Goal: Task Accomplishment & Management: Manage account settings

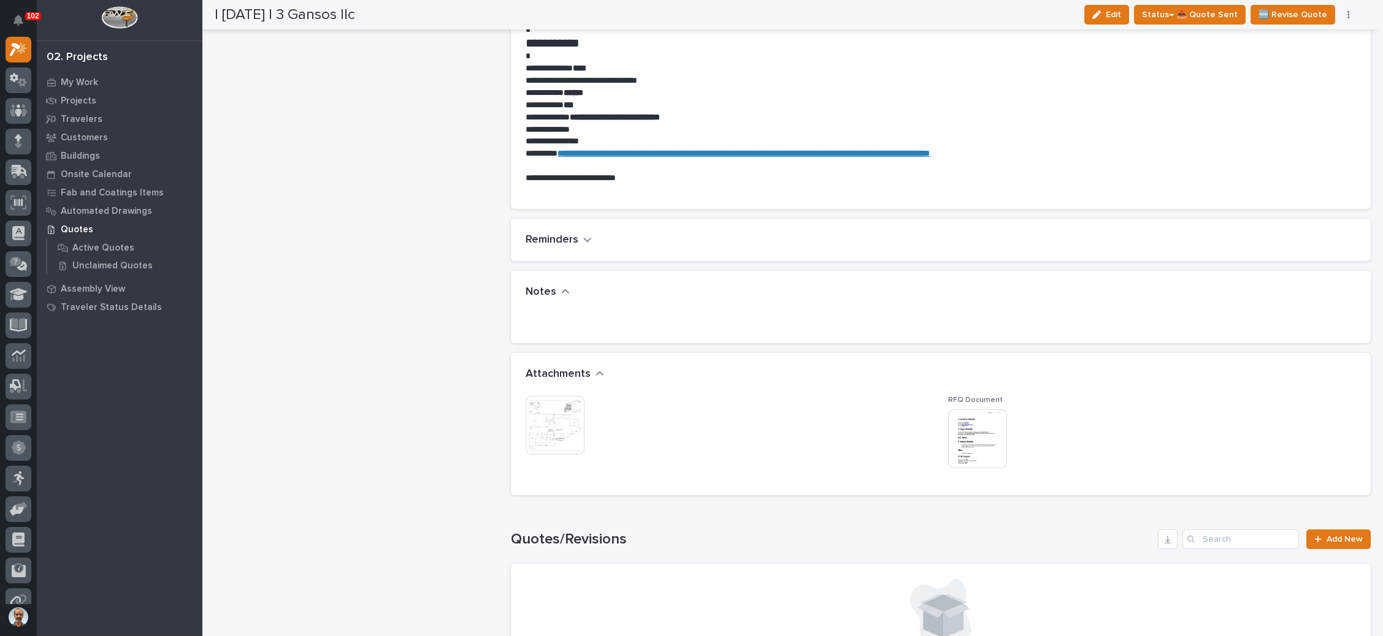
scroll to position [644, 0]
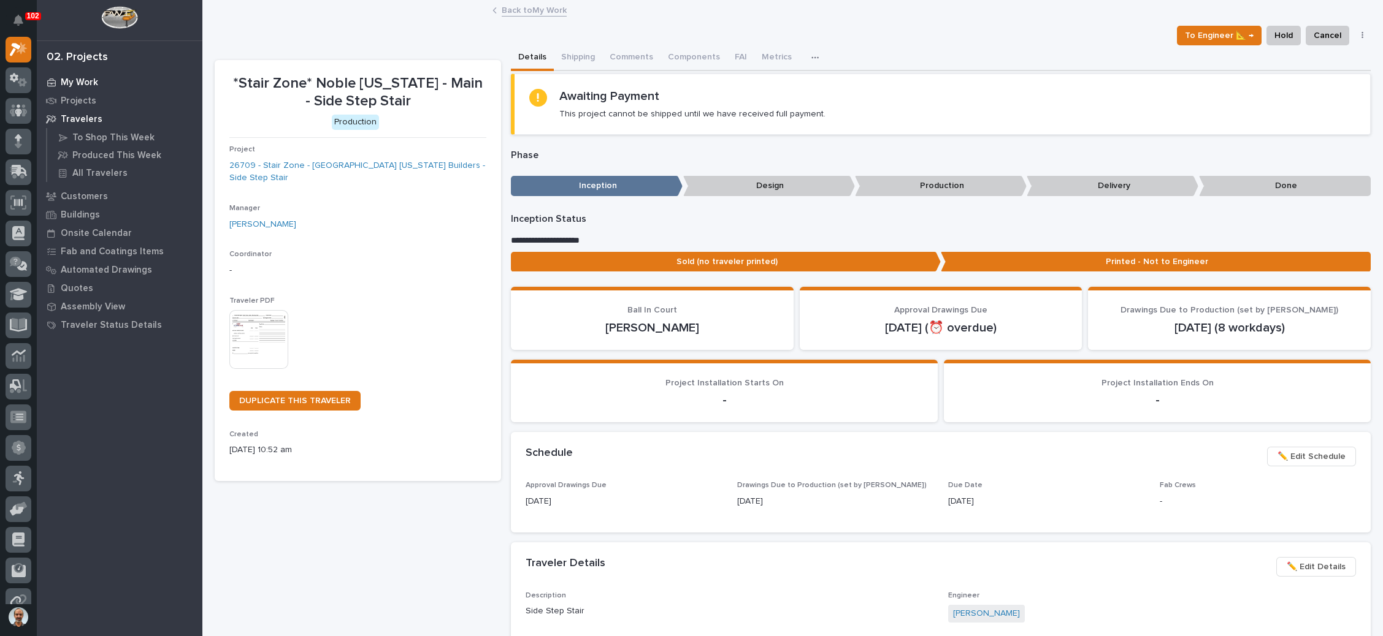
click at [108, 77] on div "My Work" at bounding box center [119, 82] width 159 height 17
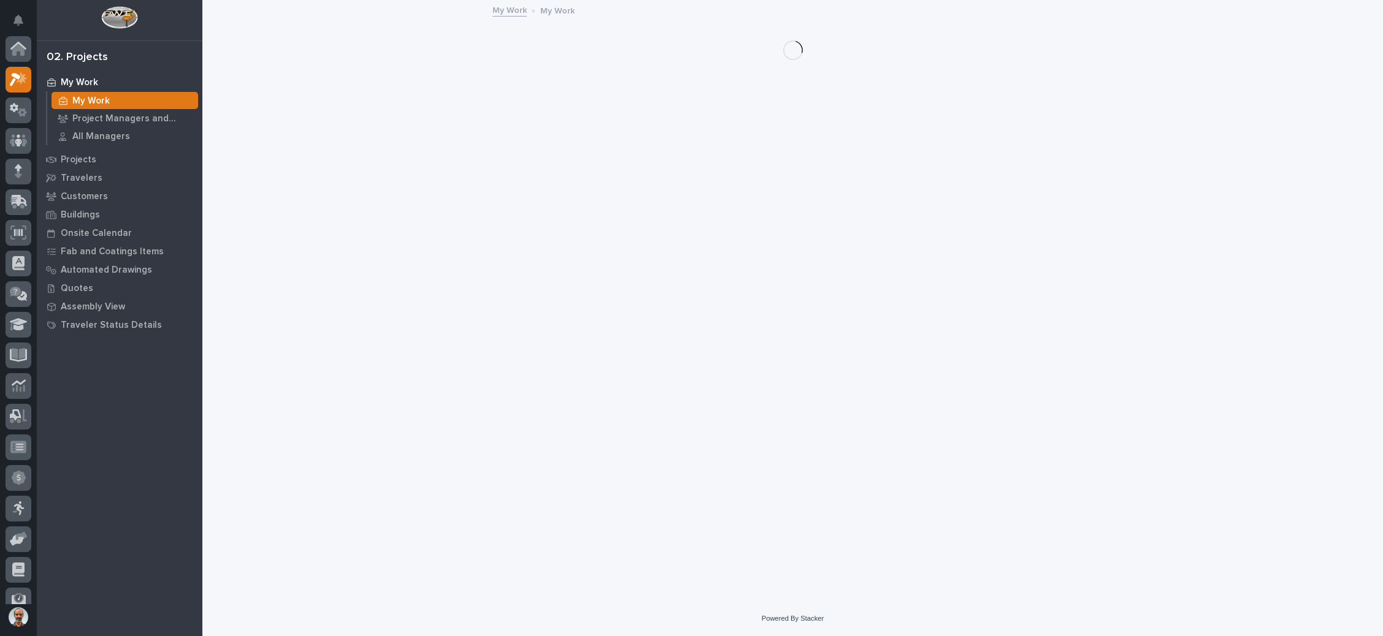
scroll to position [30, 0]
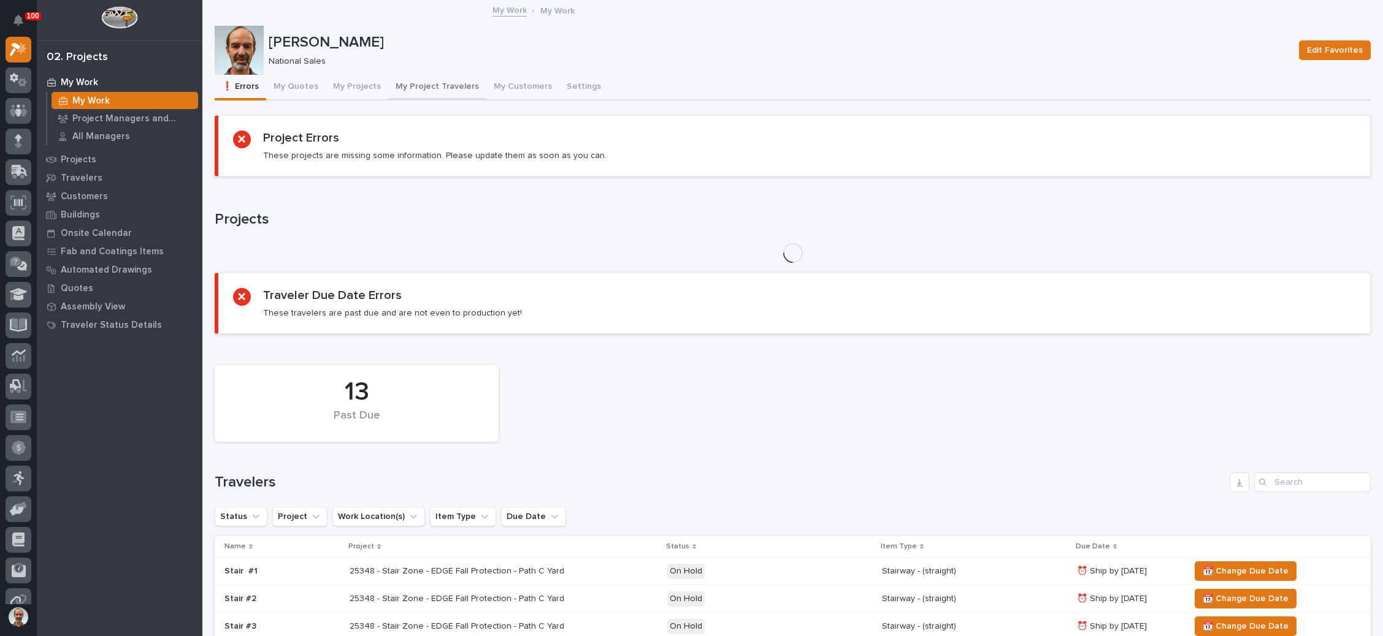
click at [436, 85] on button "My Project Travelers" at bounding box center [437, 88] width 98 height 26
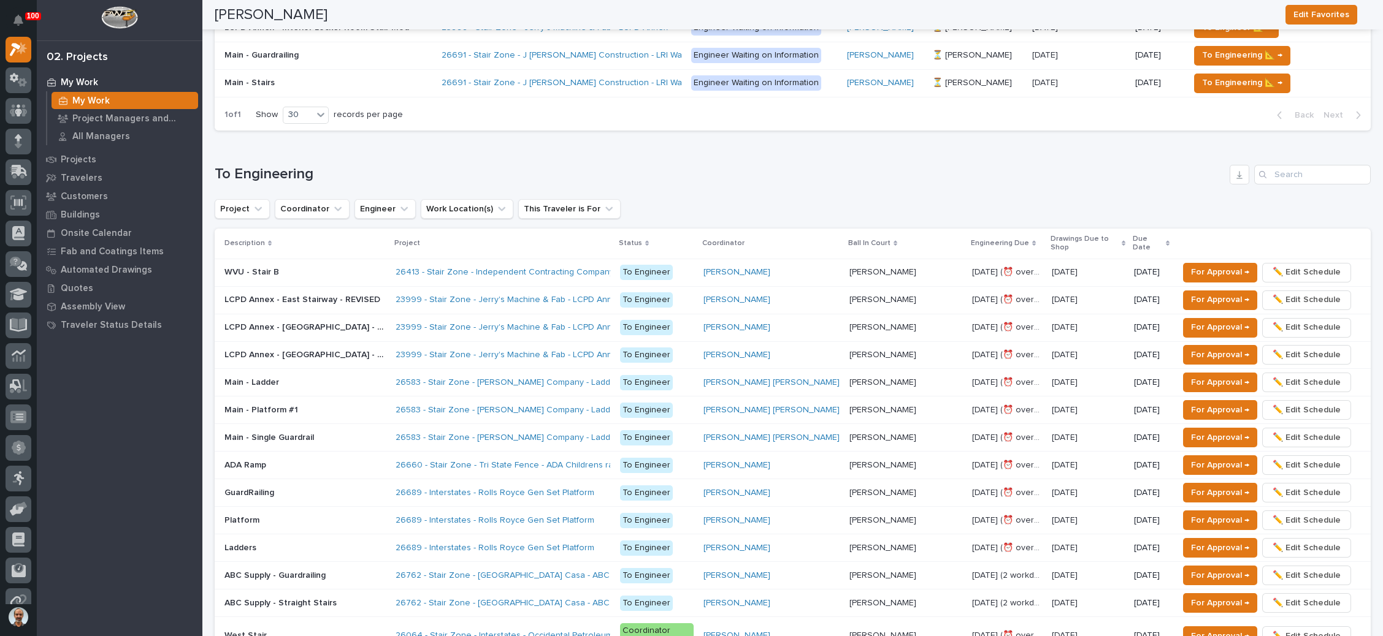
scroll to position [828, 0]
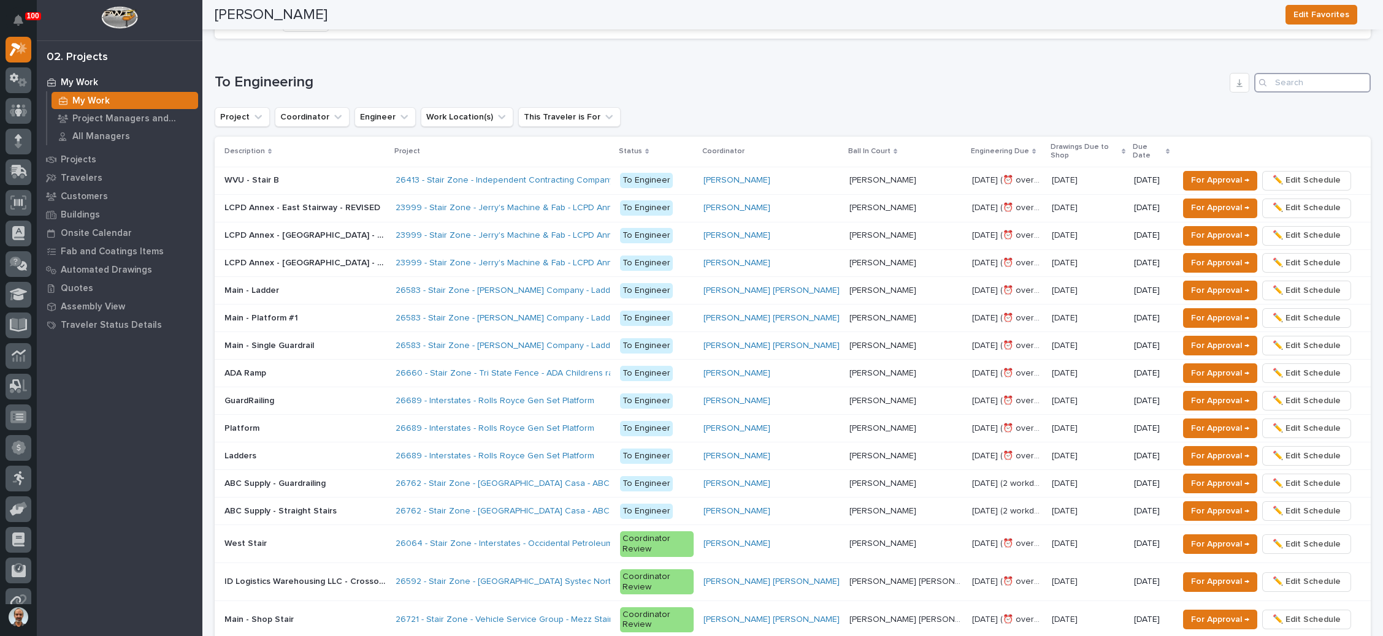
click at [1283, 79] on input "Search" at bounding box center [1312, 83] width 117 height 20
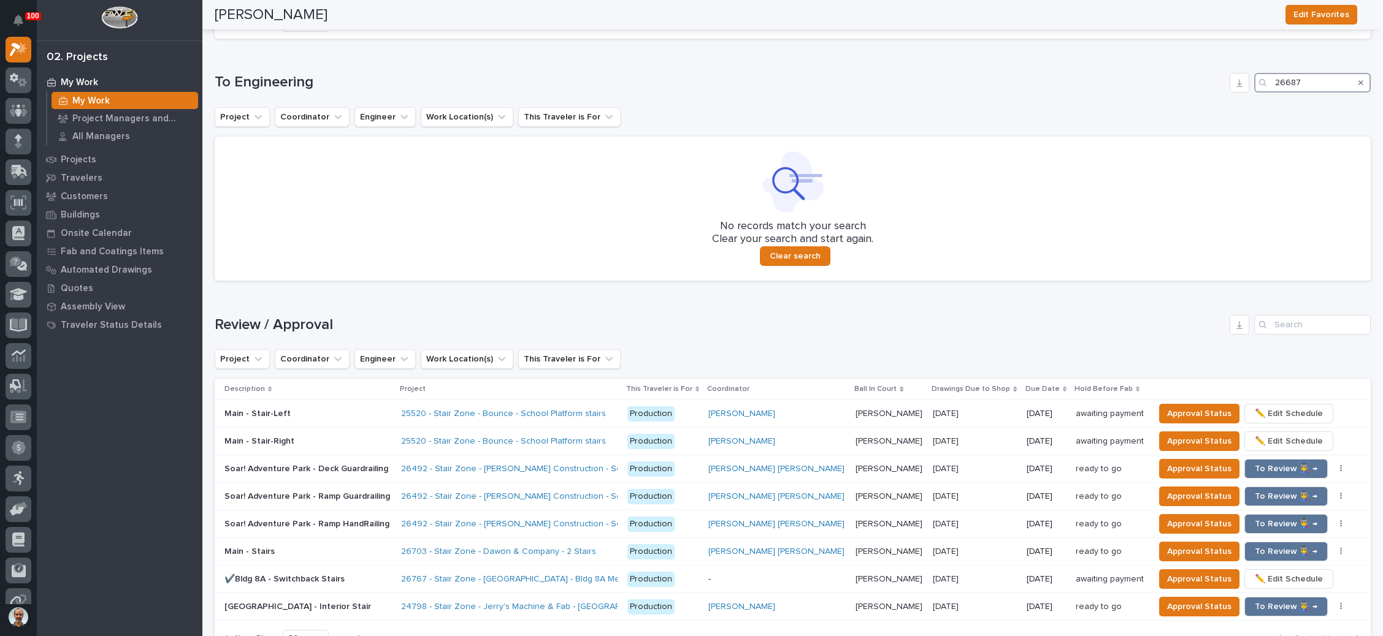
type input "26687"
click at [1351, 78] on div "Search" at bounding box center [1361, 83] width 20 height 20
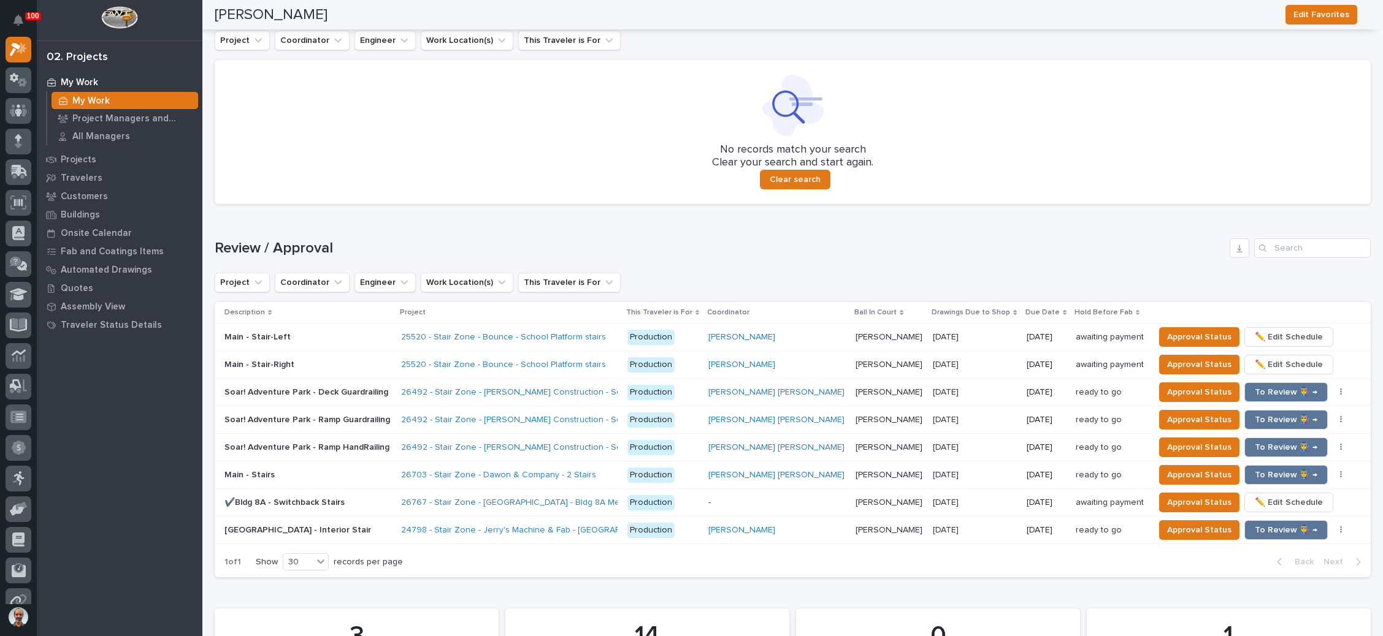
scroll to position [920, 0]
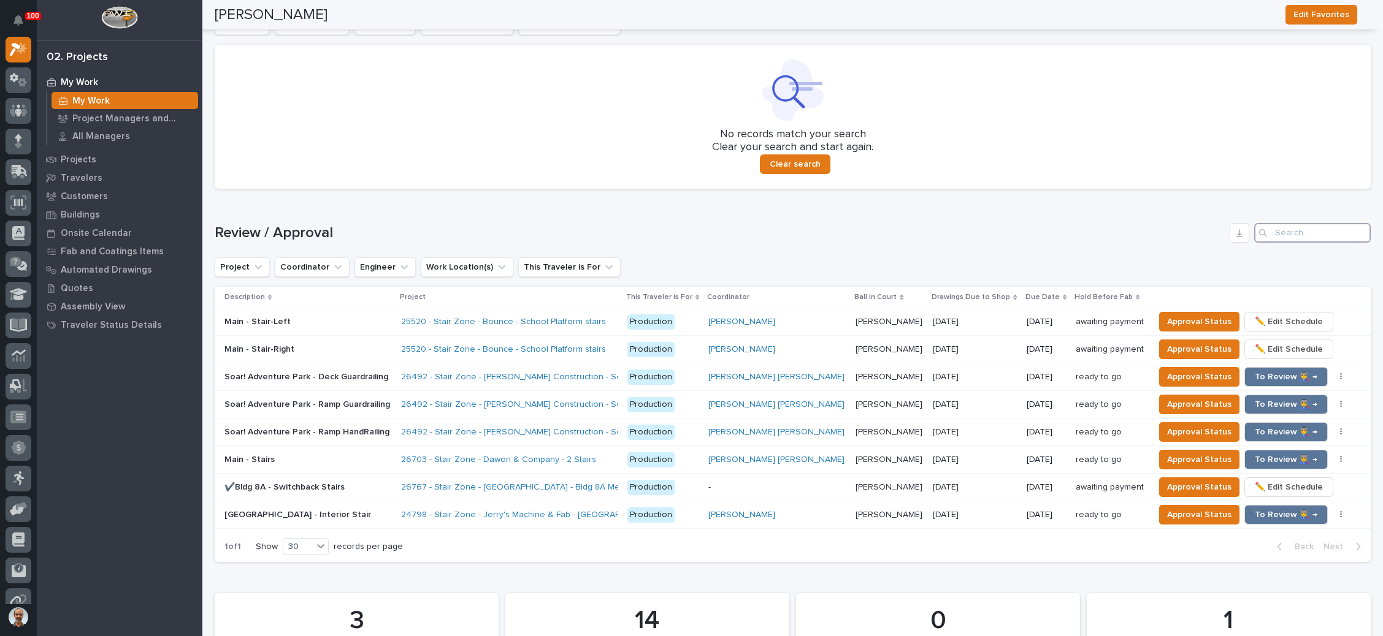
click at [1282, 229] on input "Search" at bounding box center [1312, 233] width 117 height 20
type input "26687"
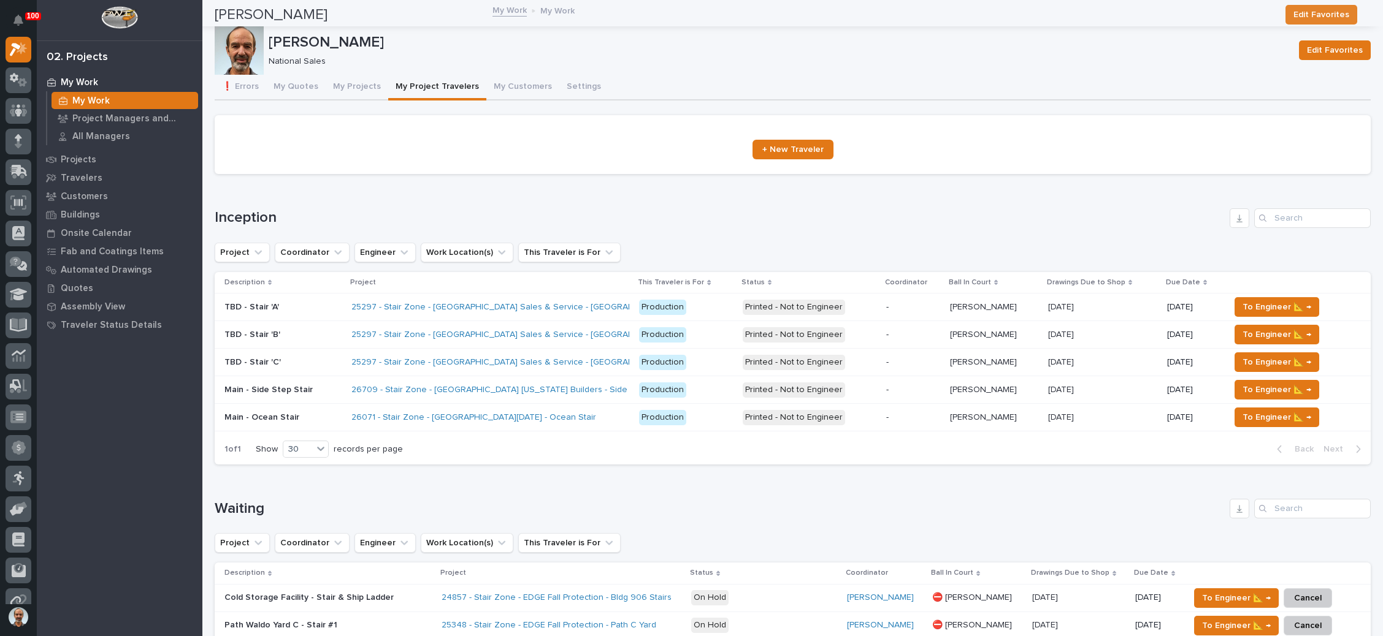
scroll to position [0, 0]
click at [343, 81] on button "My Projects" at bounding box center [357, 88] width 63 height 26
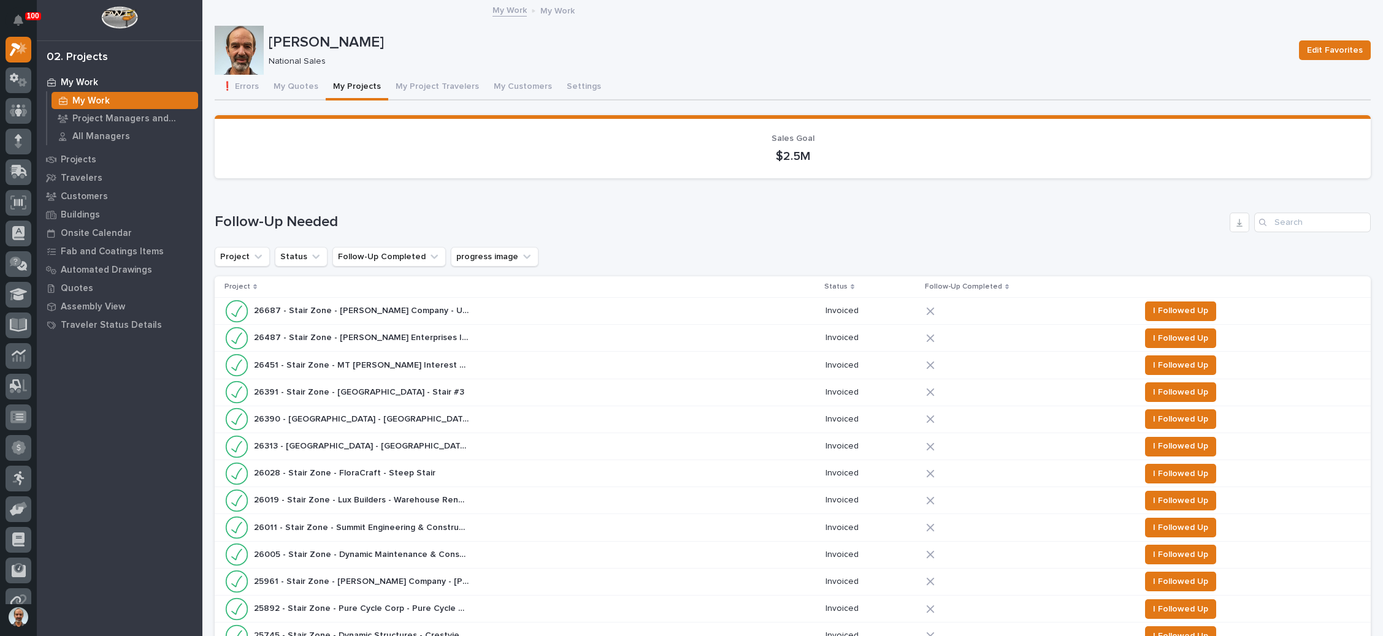
click at [520, 305] on div "26687 - Stair Zone - [PERSON_NAME] Company - UNFI project 26687 - Stair Zone - …" at bounding box center [519, 311] width 591 height 25
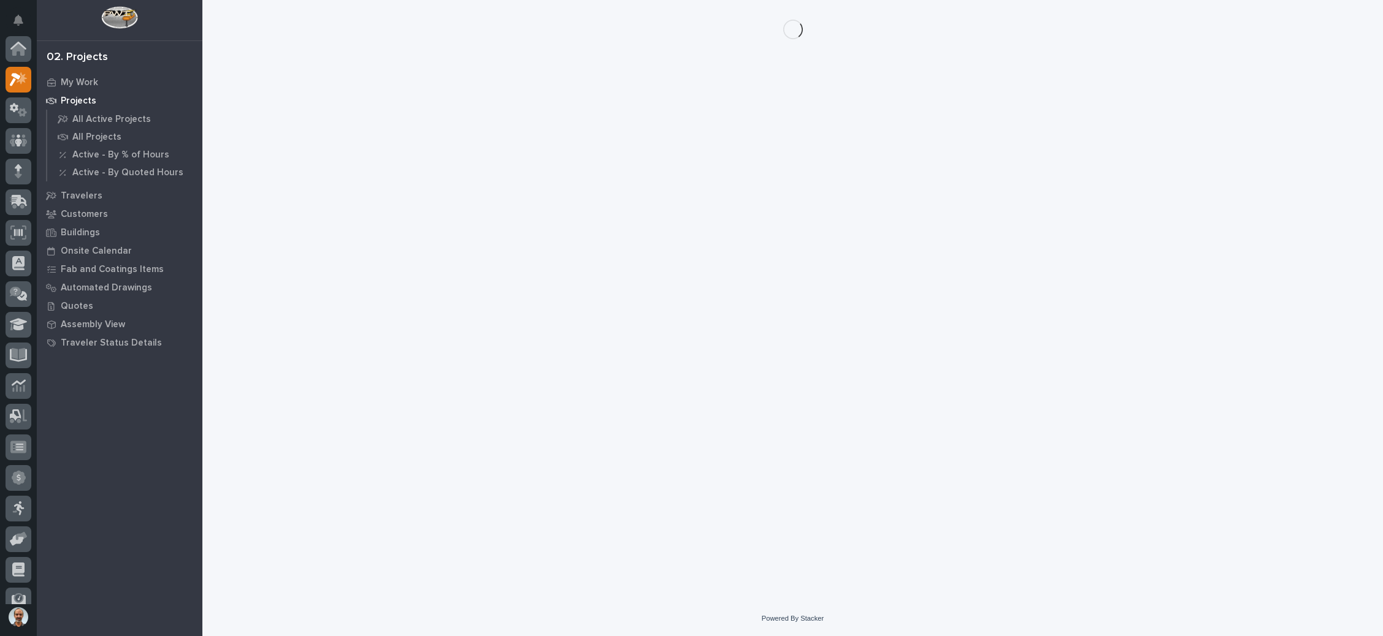
scroll to position [30, 0]
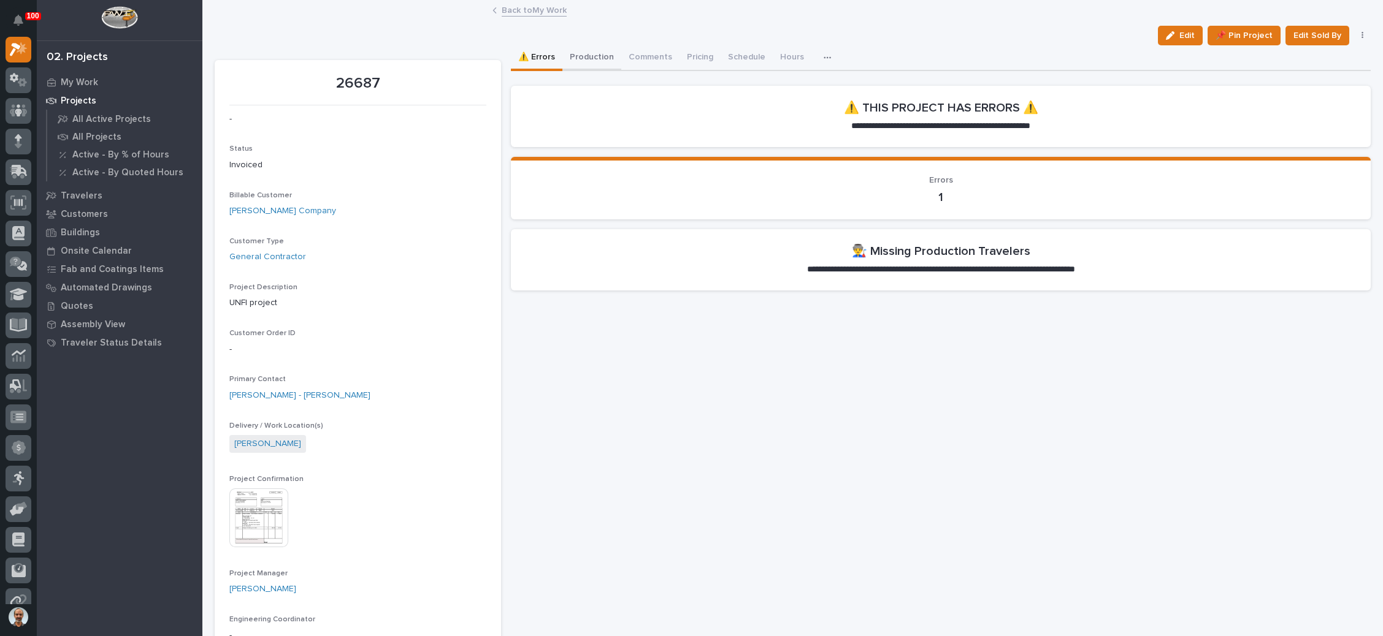
click at [594, 53] on button "Production" at bounding box center [591, 58] width 59 height 26
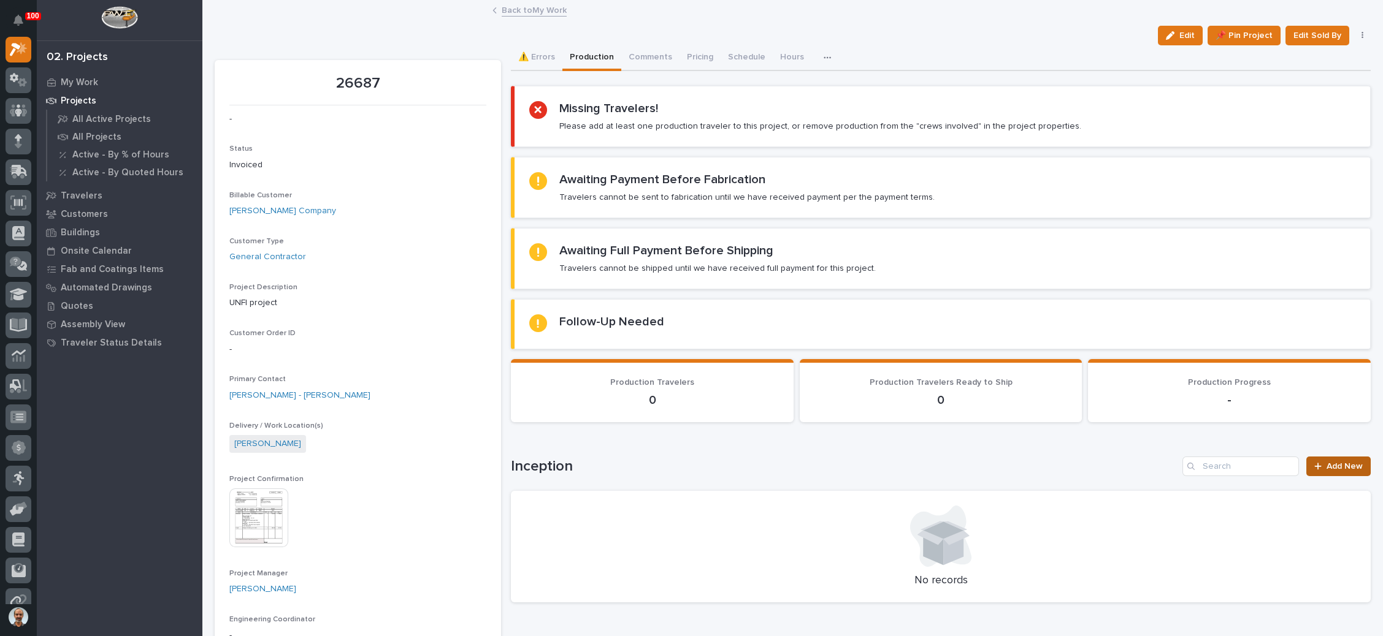
click at [1315, 458] on link "Add New" at bounding box center [1338, 467] width 64 height 20
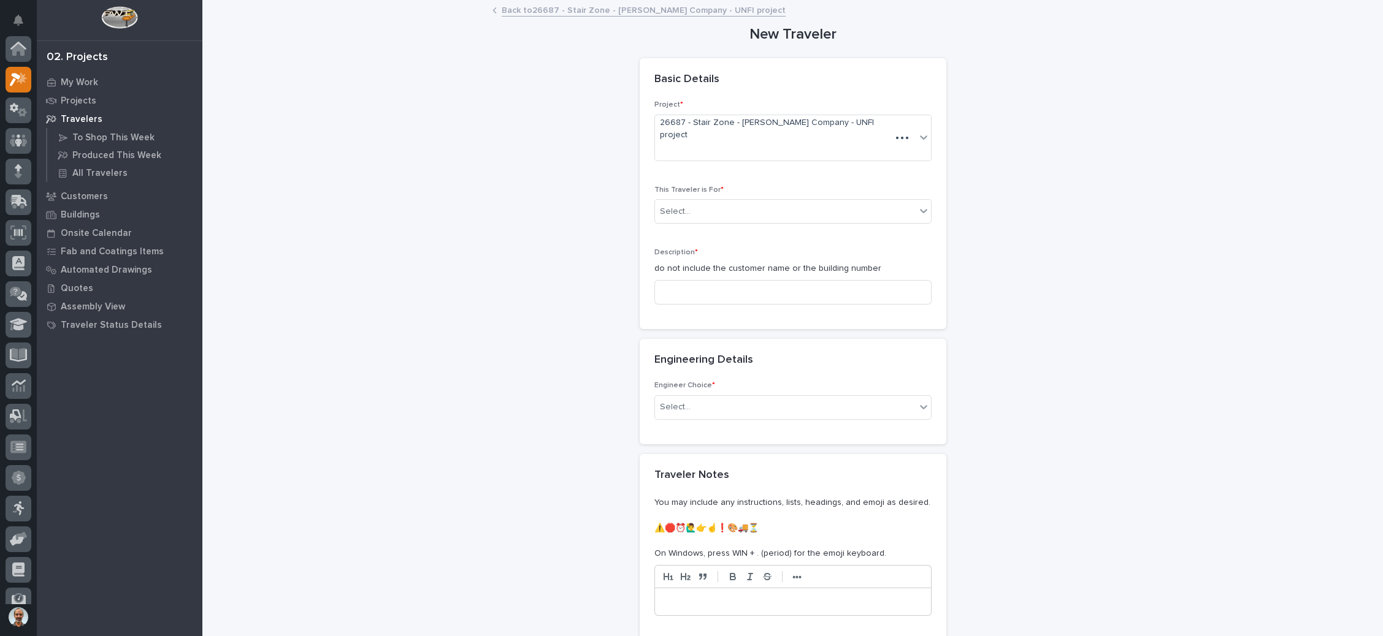
scroll to position [30, 0]
click at [818, 202] on div "Select..." at bounding box center [785, 212] width 261 height 20
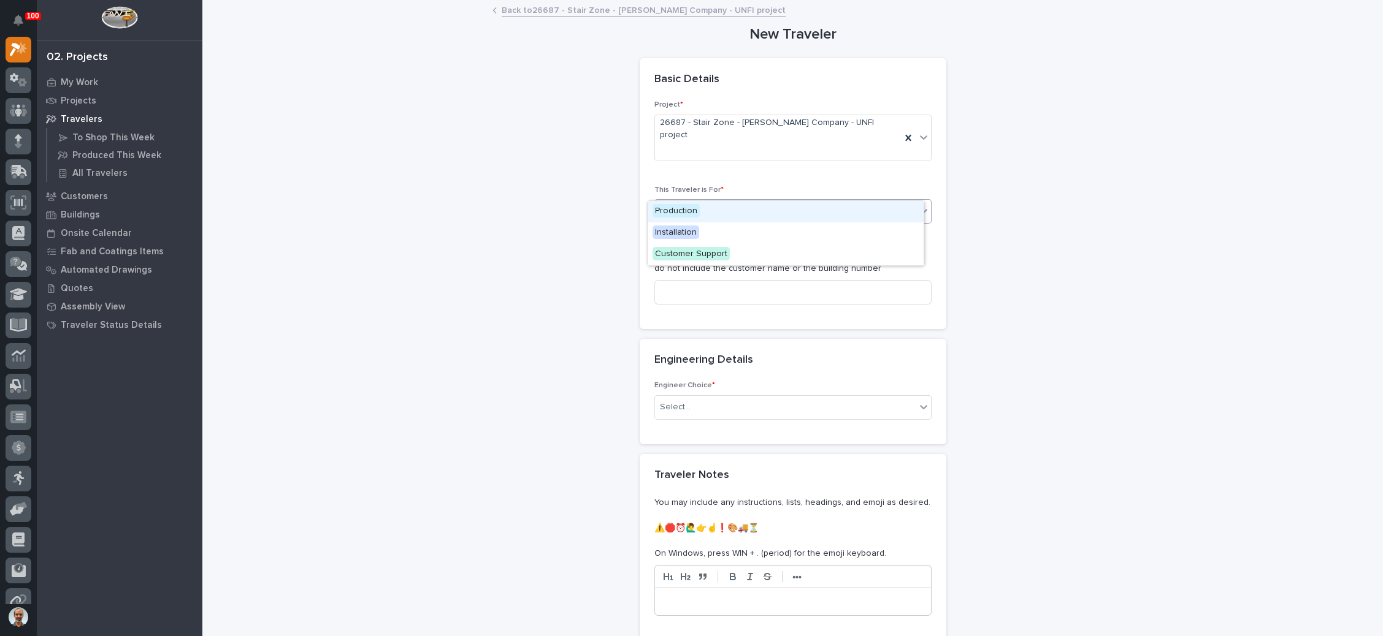
click at [796, 214] on div "Production" at bounding box center [786, 211] width 276 height 21
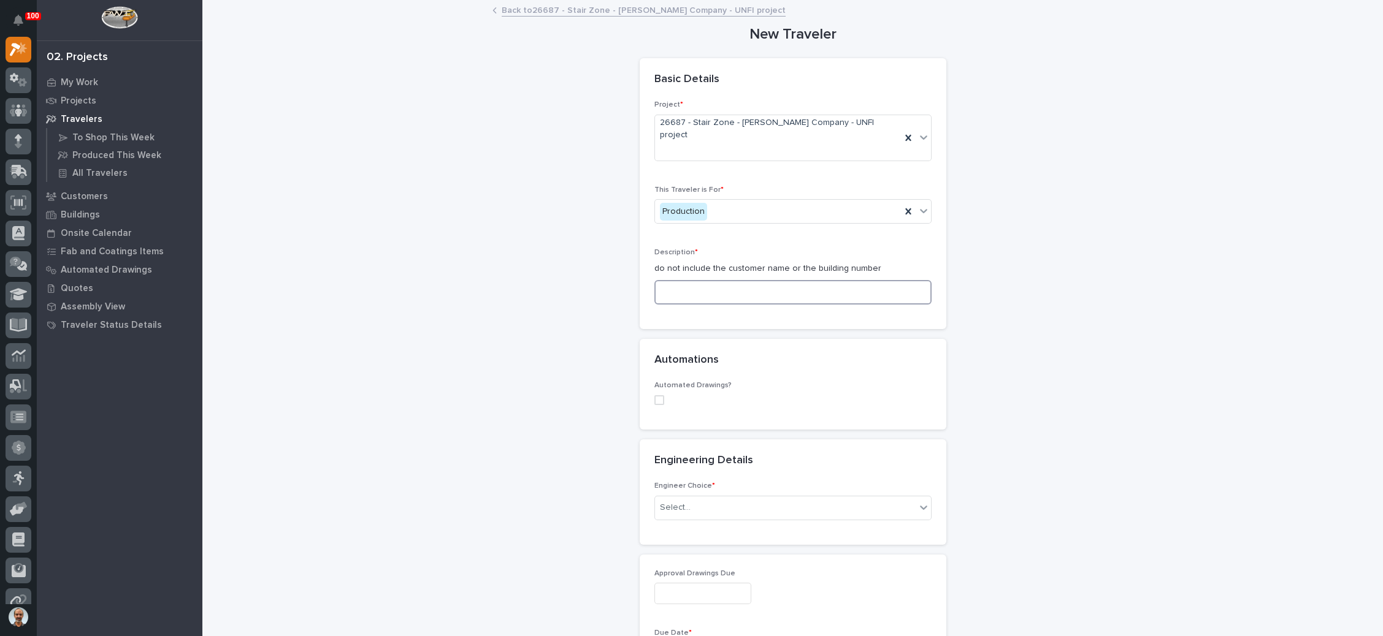
click at [770, 280] on input at bounding box center [792, 292] width 277 height 25
type input "C"
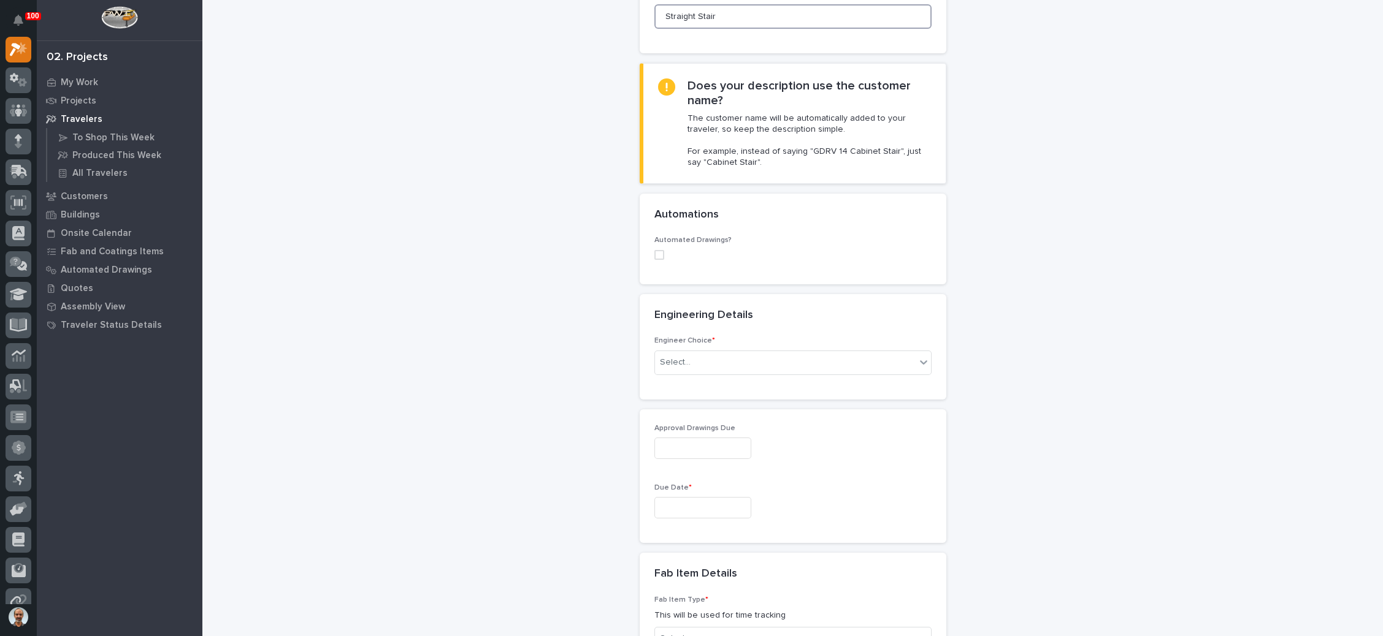
scroll to position [368, 0]
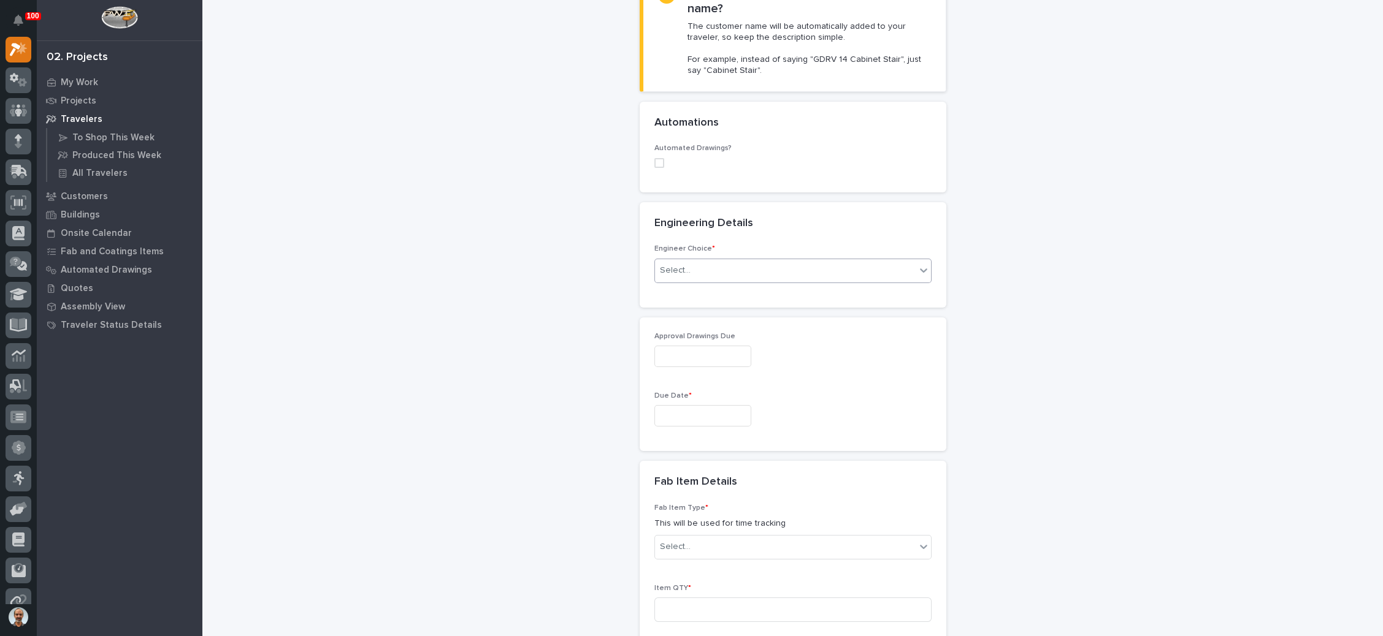
type input "Straight Stair"
click at [746, 261] on div "Select..." at bounding box center [785, 271] width 261 height 20
click at [743, 307] on div "I know who will draw this" at bounding box center [786, 312] width 276 height 21
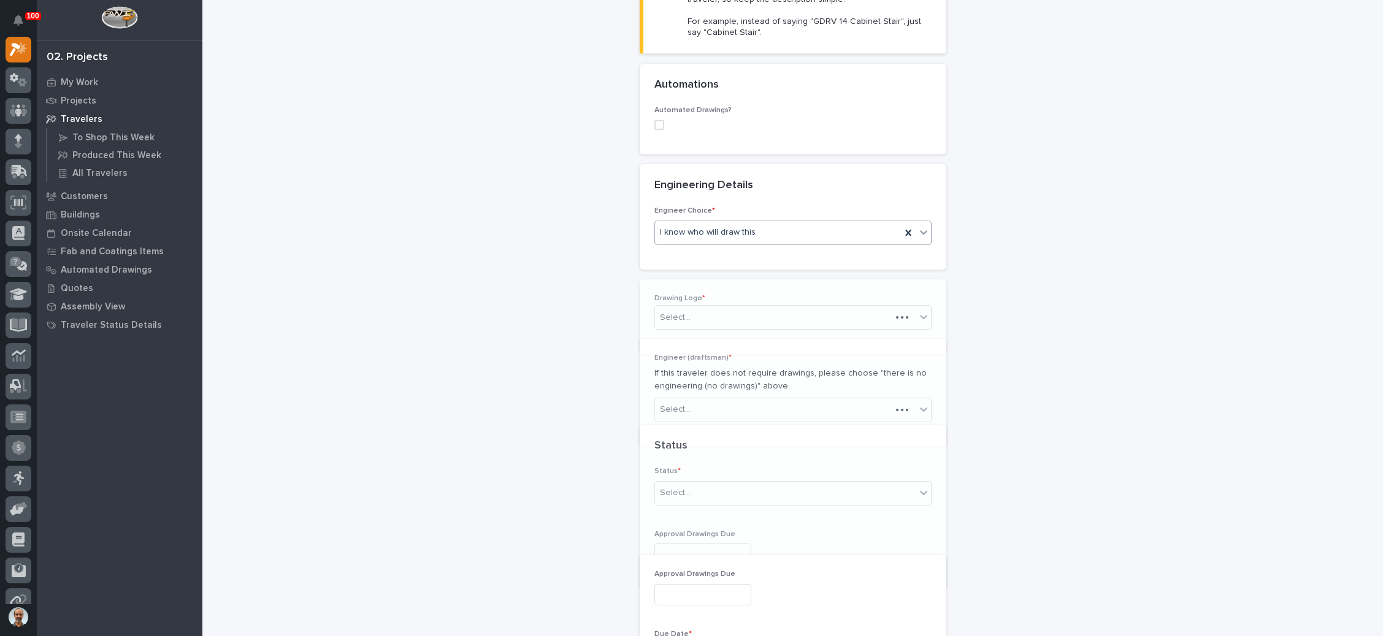
scroll to position [555, 0]
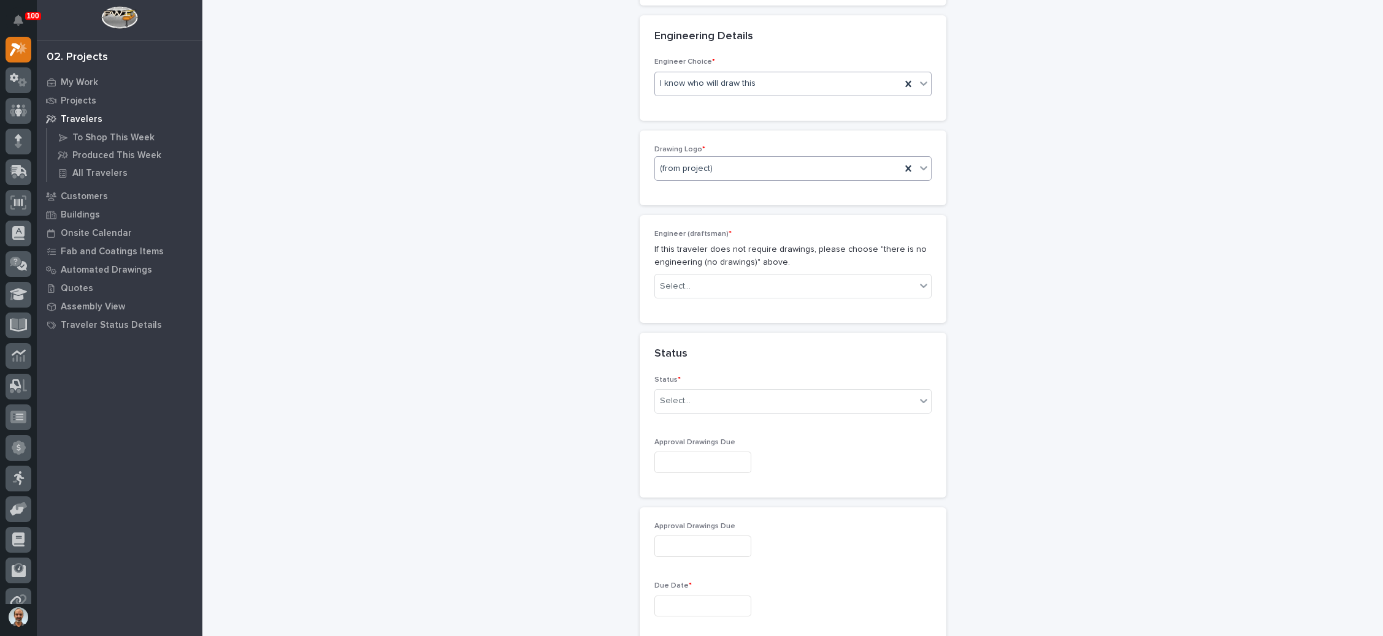
click at [767, 159] on div "(from project)" at bounding box center [778, 169] width 246 height 20
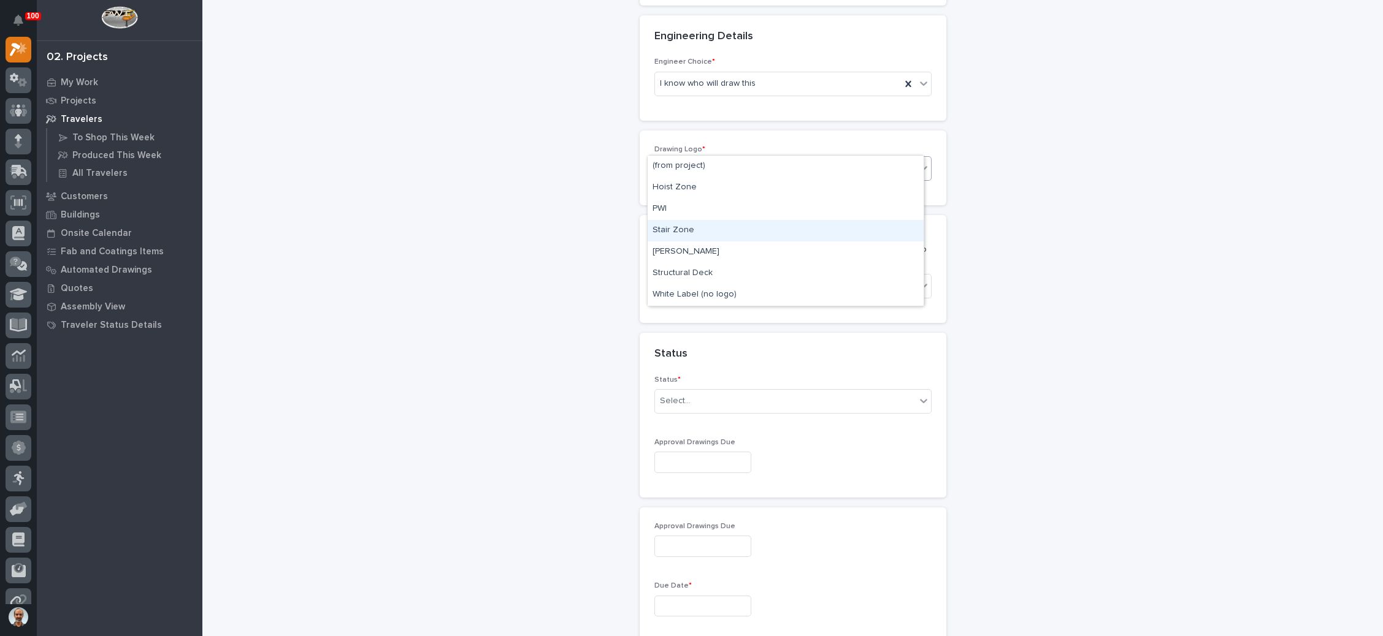
click at [730, 234] on div "Stair Zone" at bounding box center [786, 230] width 276 height 21
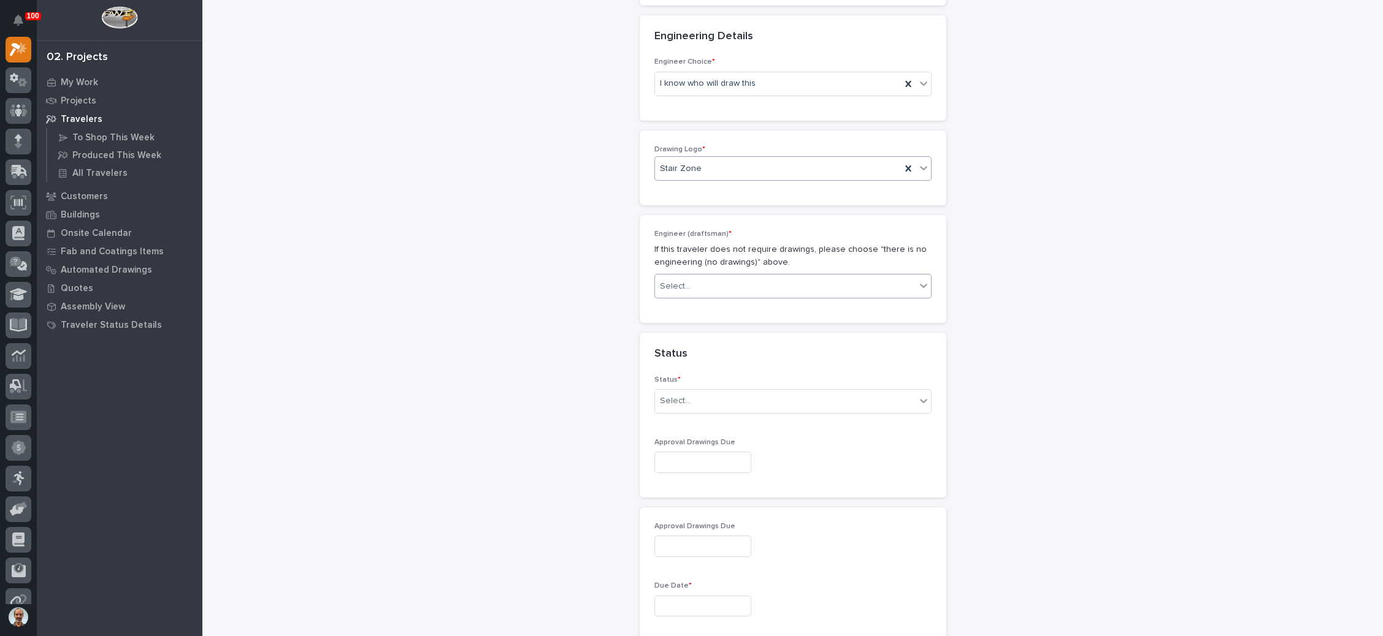
click at [732, 277] on div "Select..." at bounding box center [785, 287] width 261 height 20
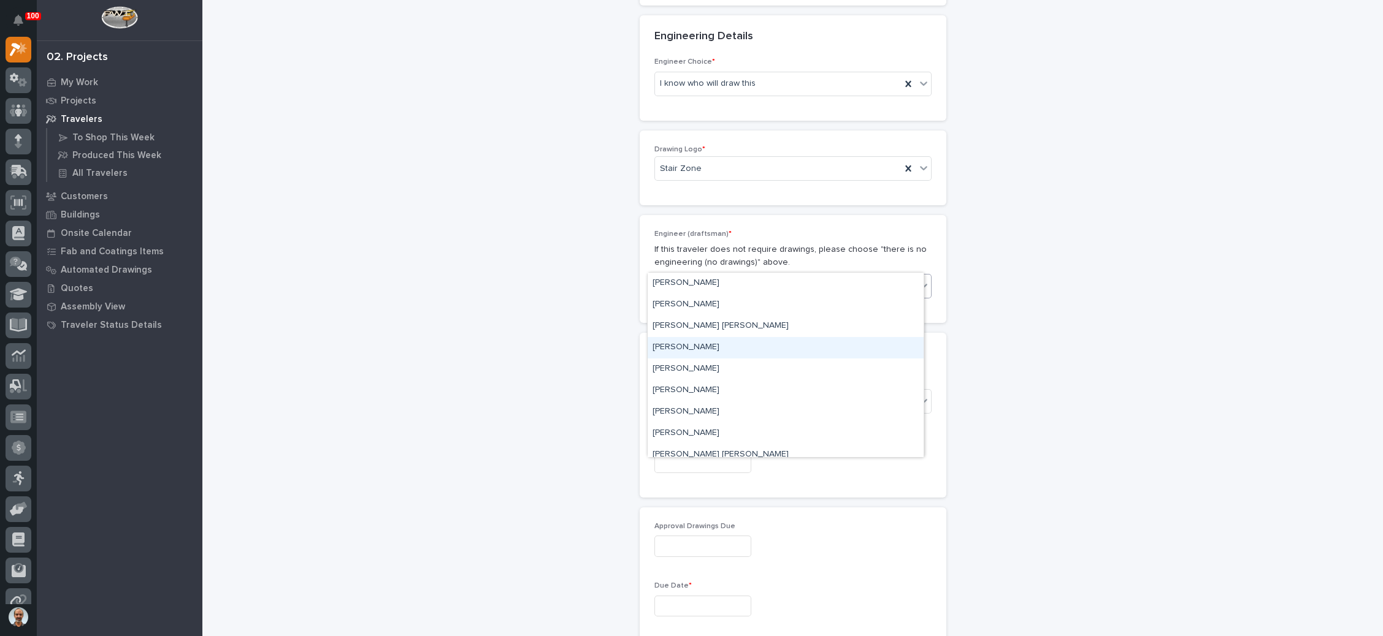
click at [706, 348] on div "[PERSON_NAME]" at bounding box center [786, 347] width 276 height 21
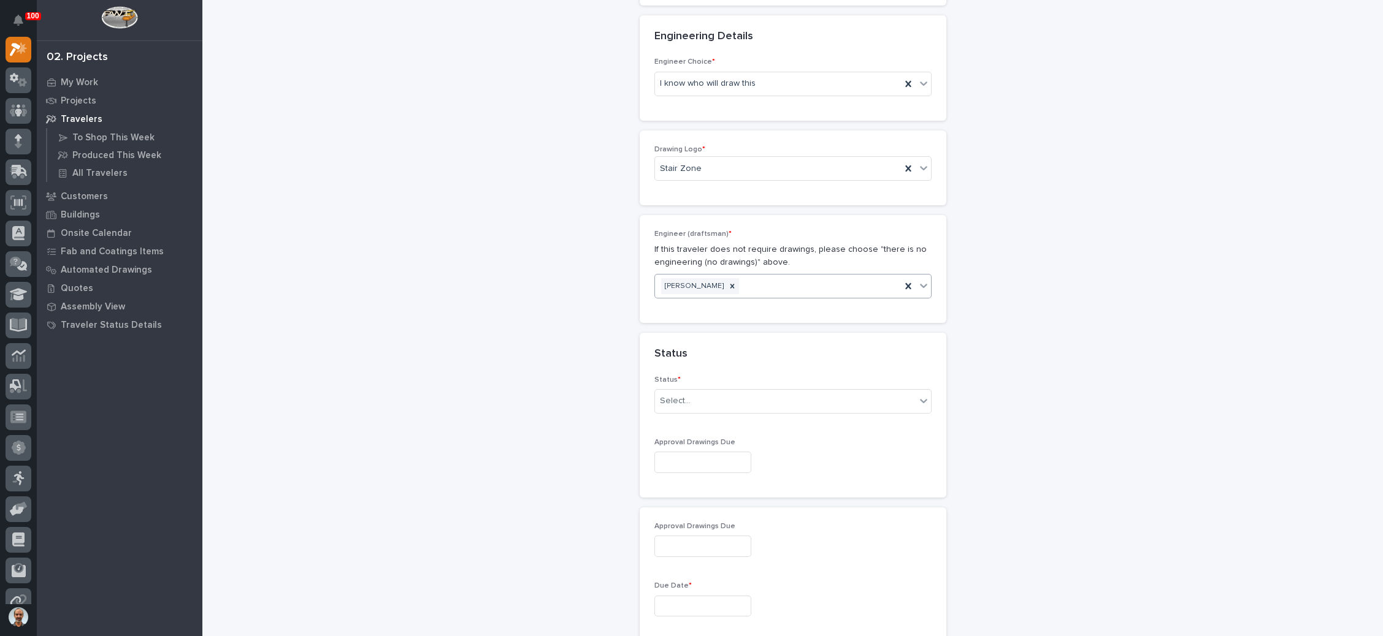
scroll to position [648, 0]
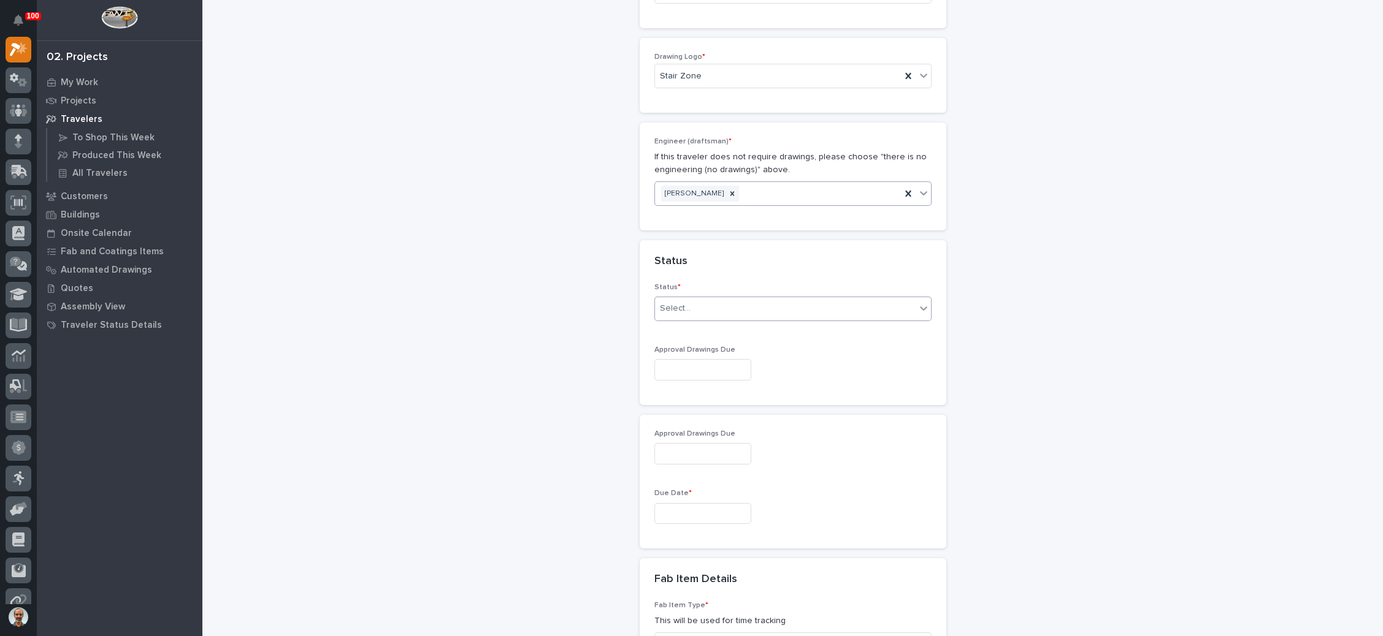
click at [735, 299] on div "Select..." at bounding box center [785, 309] width 261 height 20
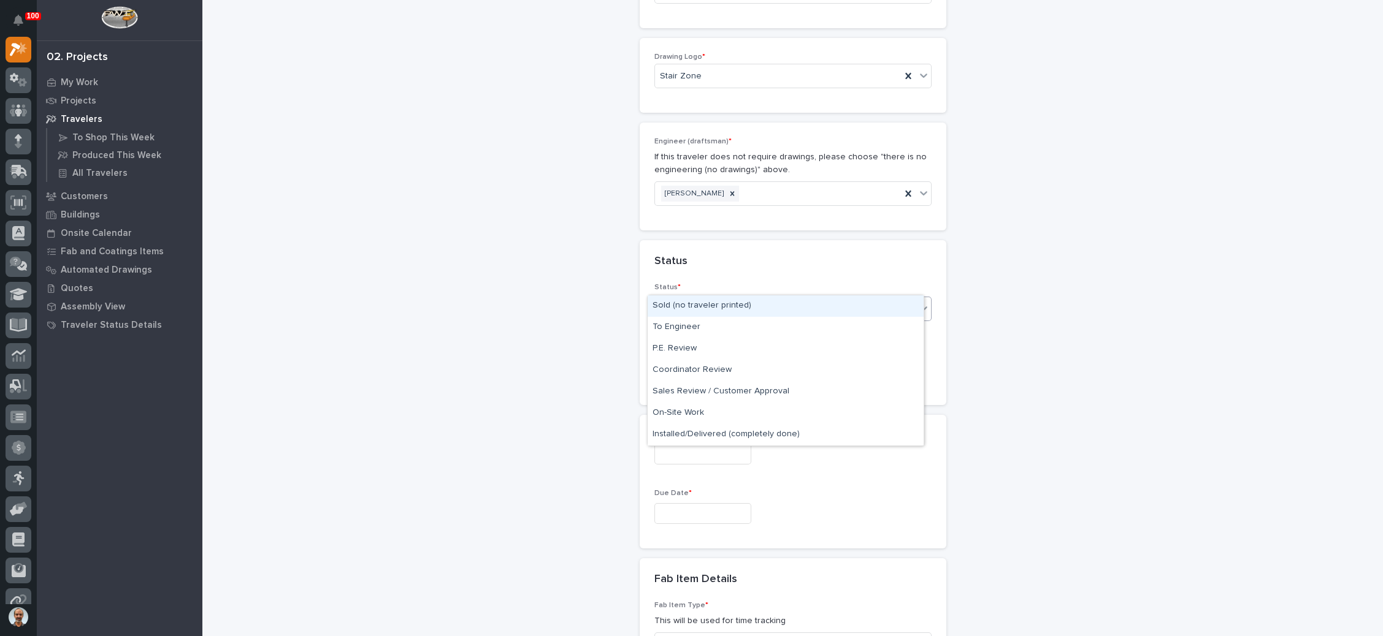
click at [731, 307] on div "Sold (no traveler printed)" at bounding box center [786, 306] width 276 height 21
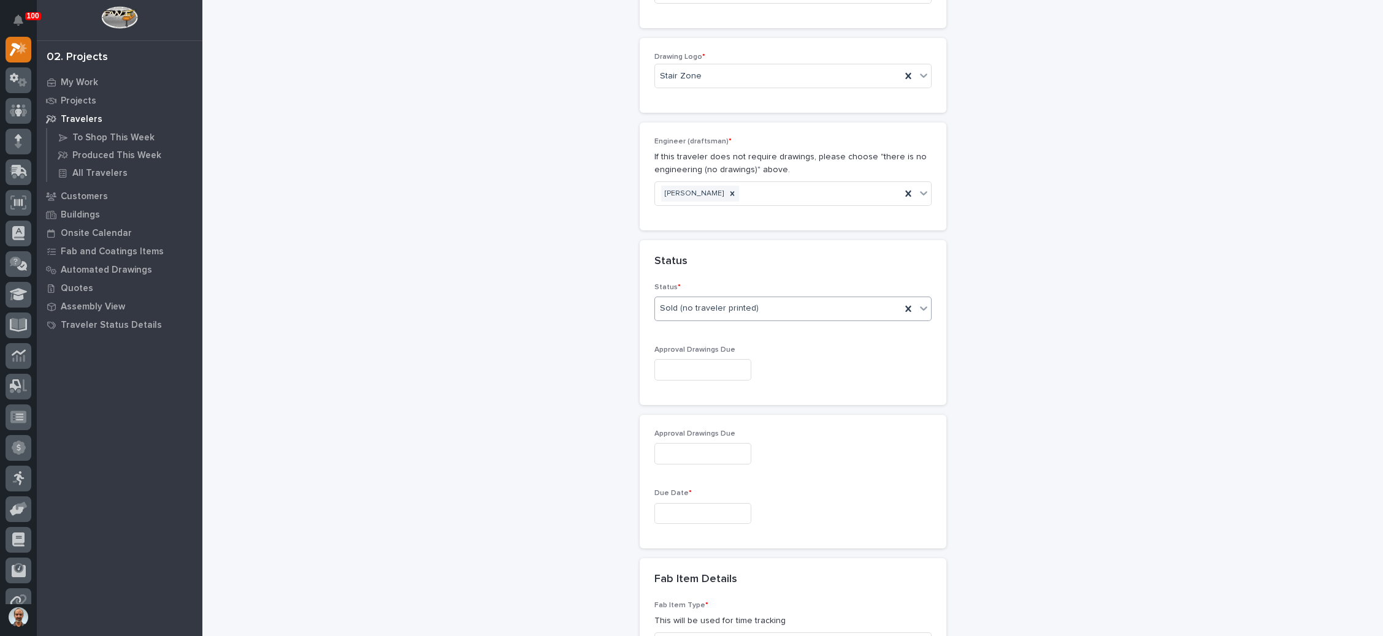
click at [703, 359] on input "text" at bounding box center [702, 369] width 97 height 21
click at [670, 246] on div "12" at bounding box center [668, 243] width 17 height 17
type input "**********"
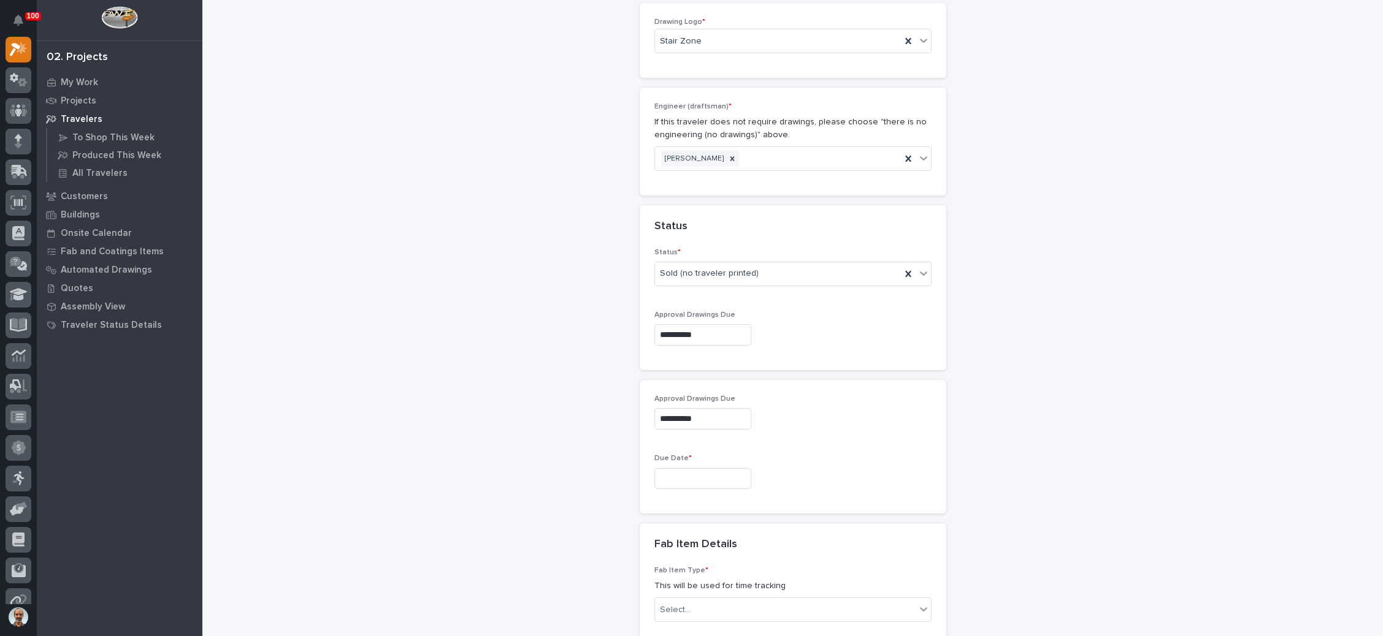
scroll to position [739, 0]
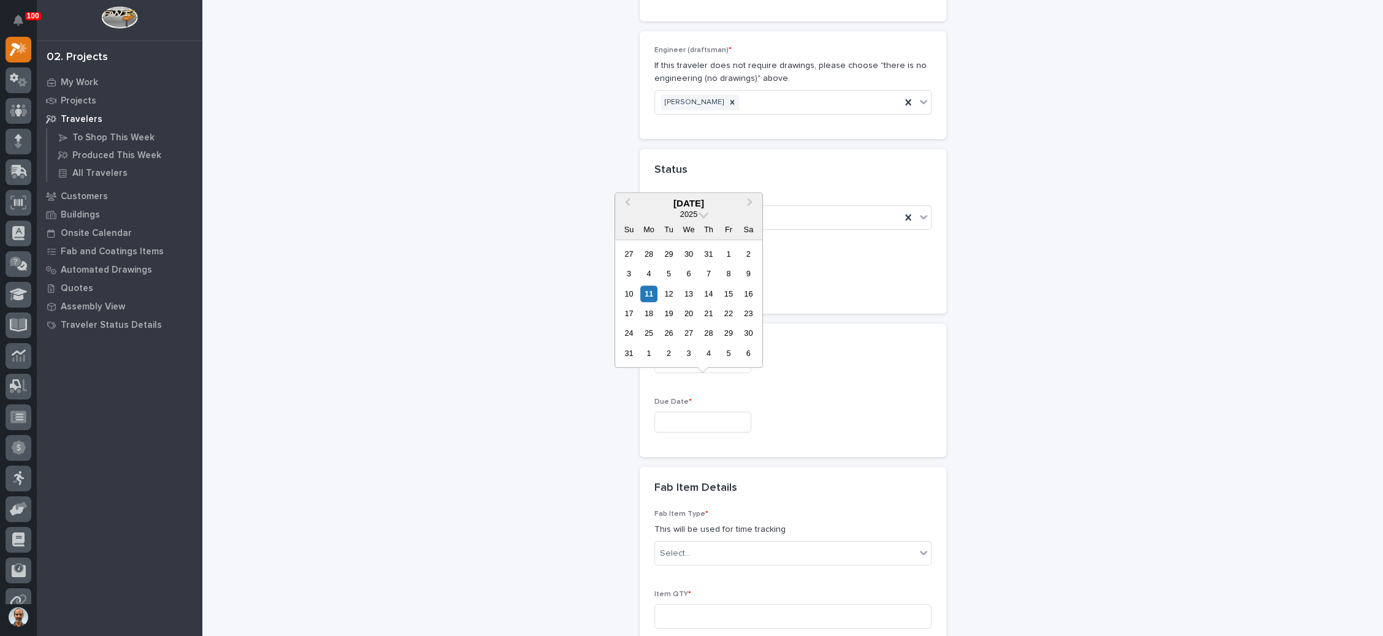
click at [691, 412] on input "text" at bounding box center [702, 422] width 97 height 21
click at [751, 204] on button "Next Month" at bounding box center [751, 204] width 20 height 20
click at [650, 313] on div "22" at bounding box center [648, 313] width 17 height 17
type input "**********"
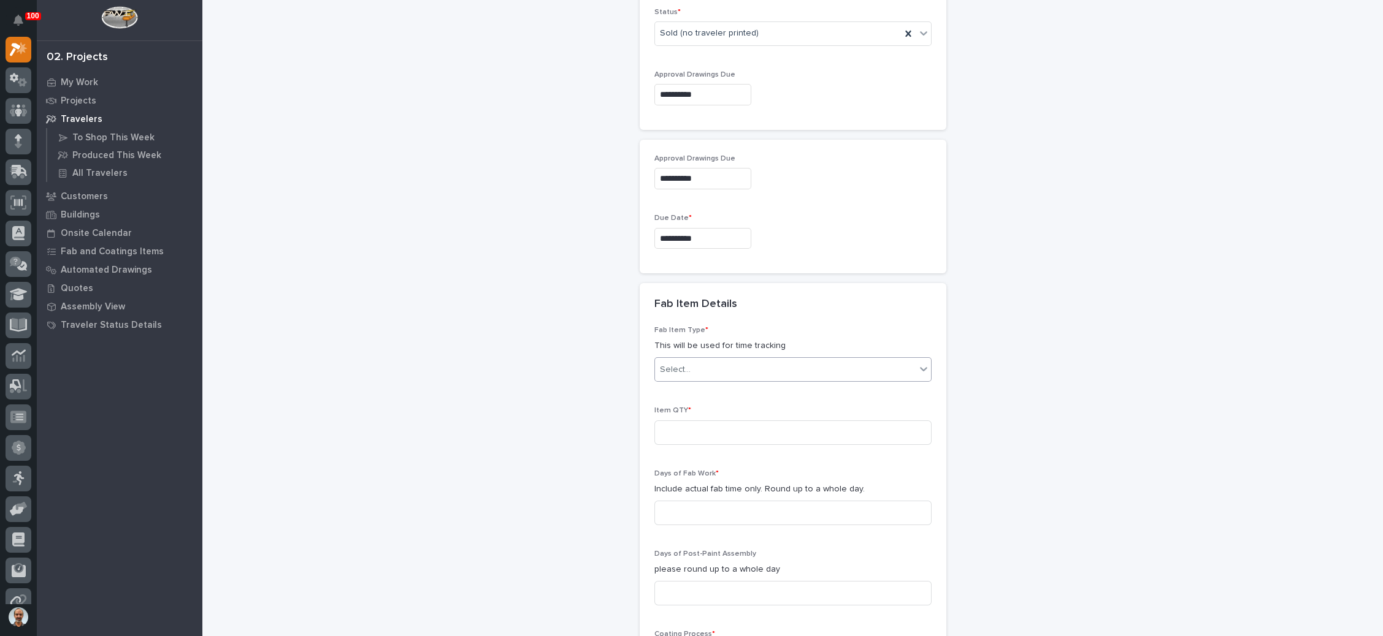
scroll to position [1015, 0]
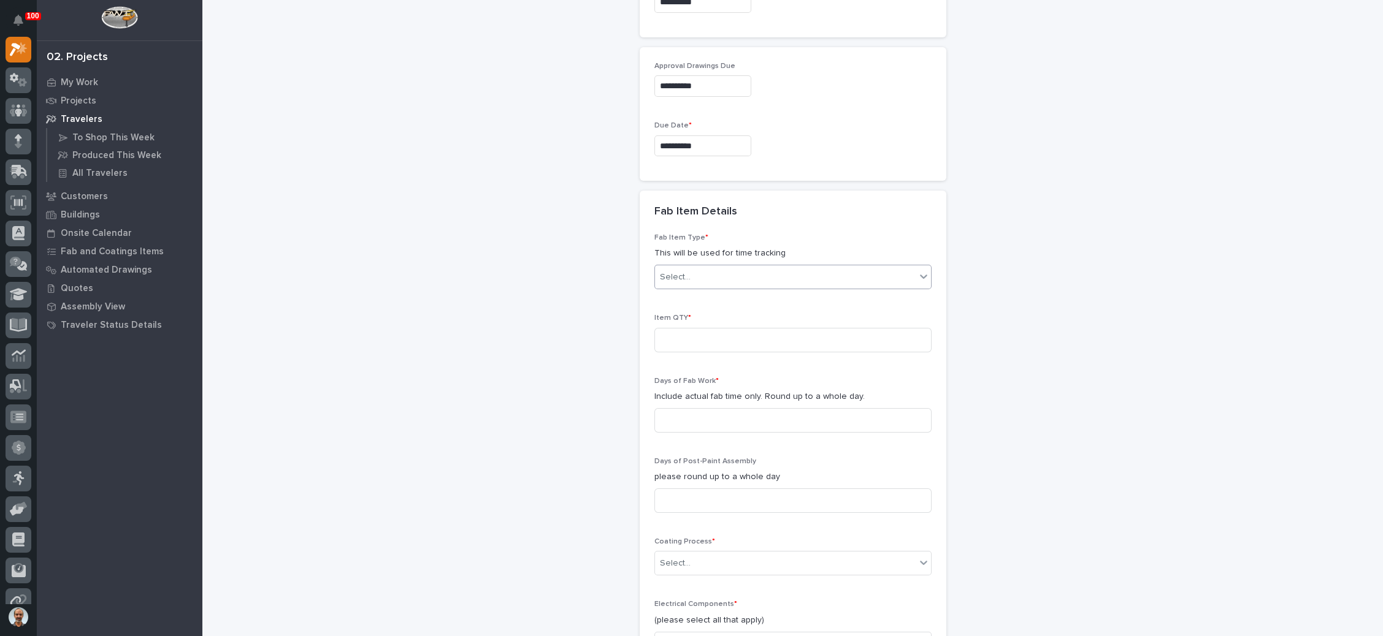
click at [752, 267] on div "Select..." at bounding box center [785, 277] width 261 height 20
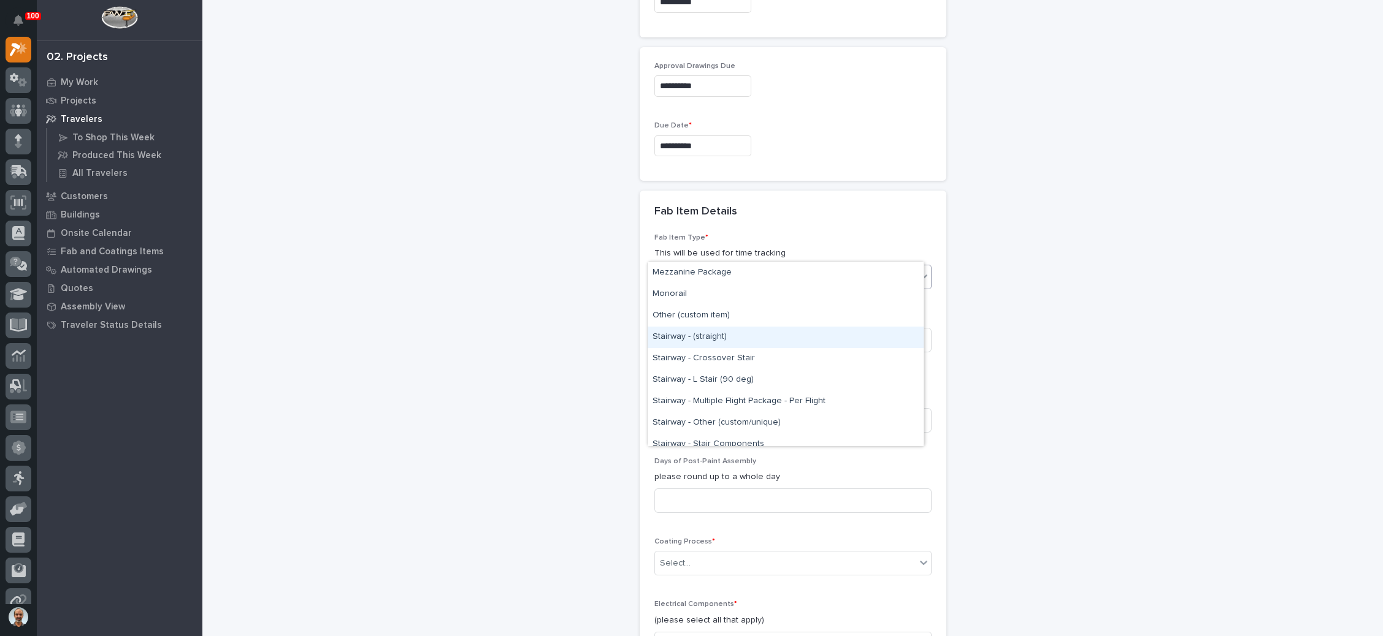
click at [708, 338] on div "Stairway - (straight)" at bounding box center [786, 337] width 276 height 21
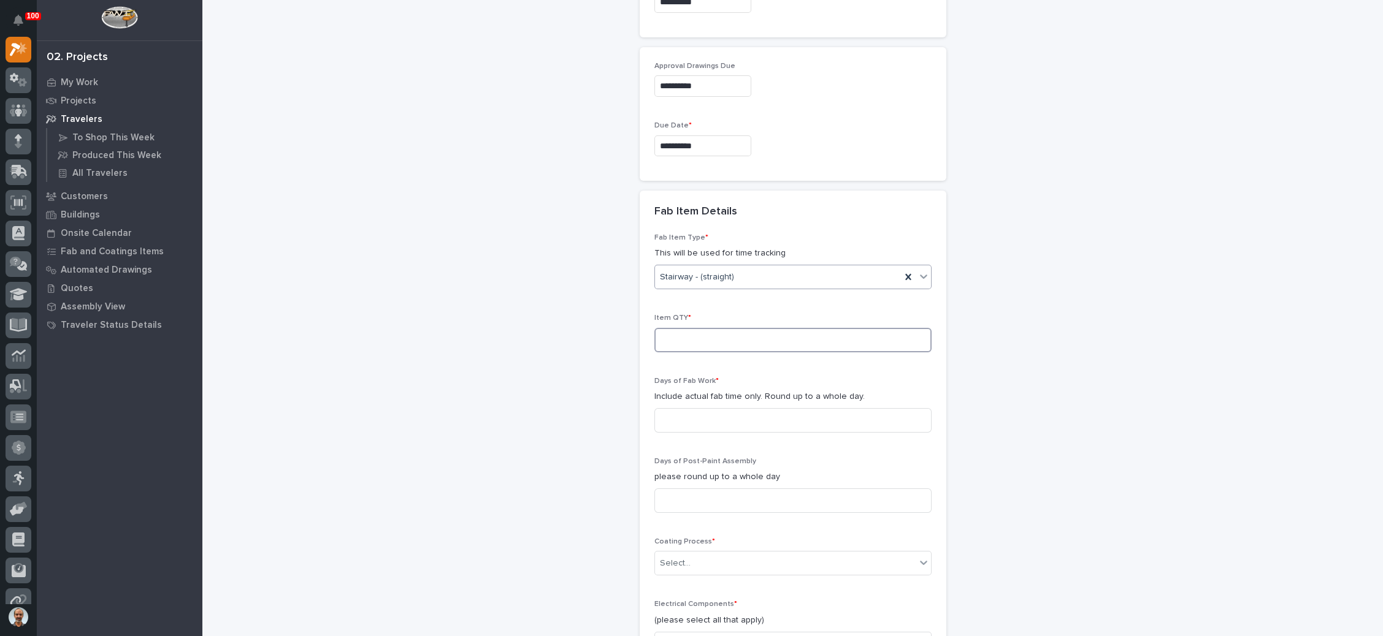
click at [698, 328] on input at bounding box center [792, 340] width 277 height 25
type input "1"
click at [719, 408] on input at bounding box center [792, 420] width 277 height 25
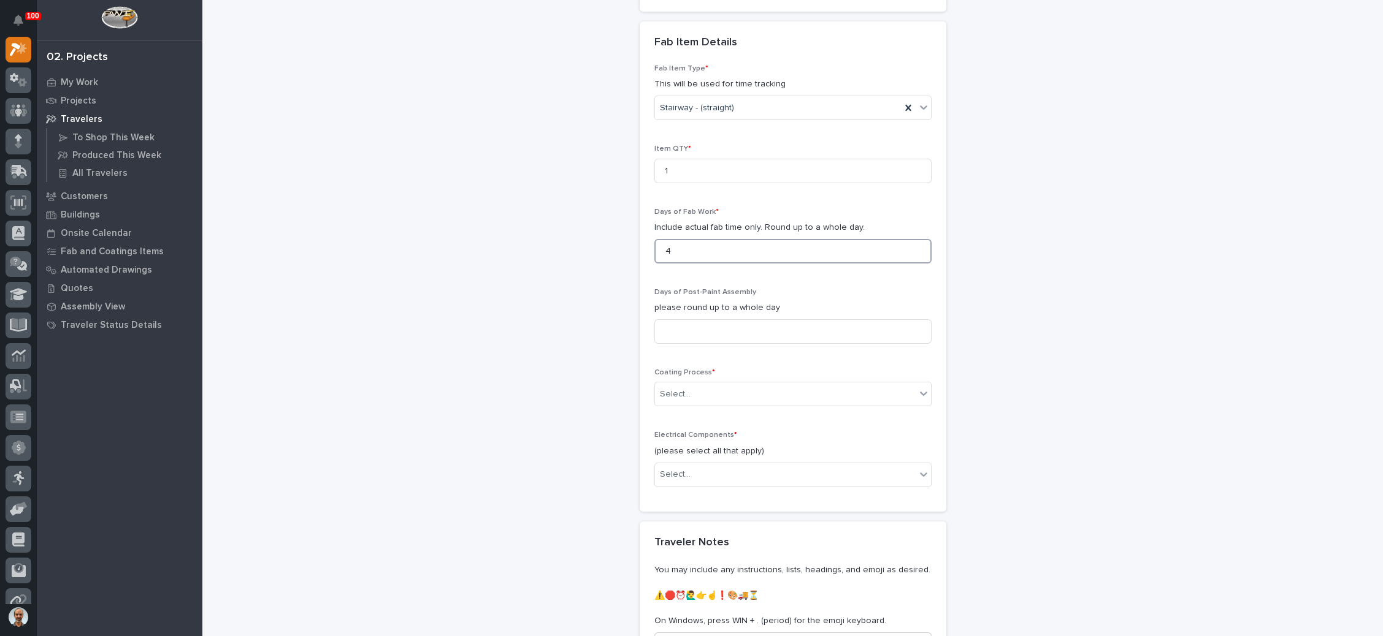
scroll to position [1199, 0]
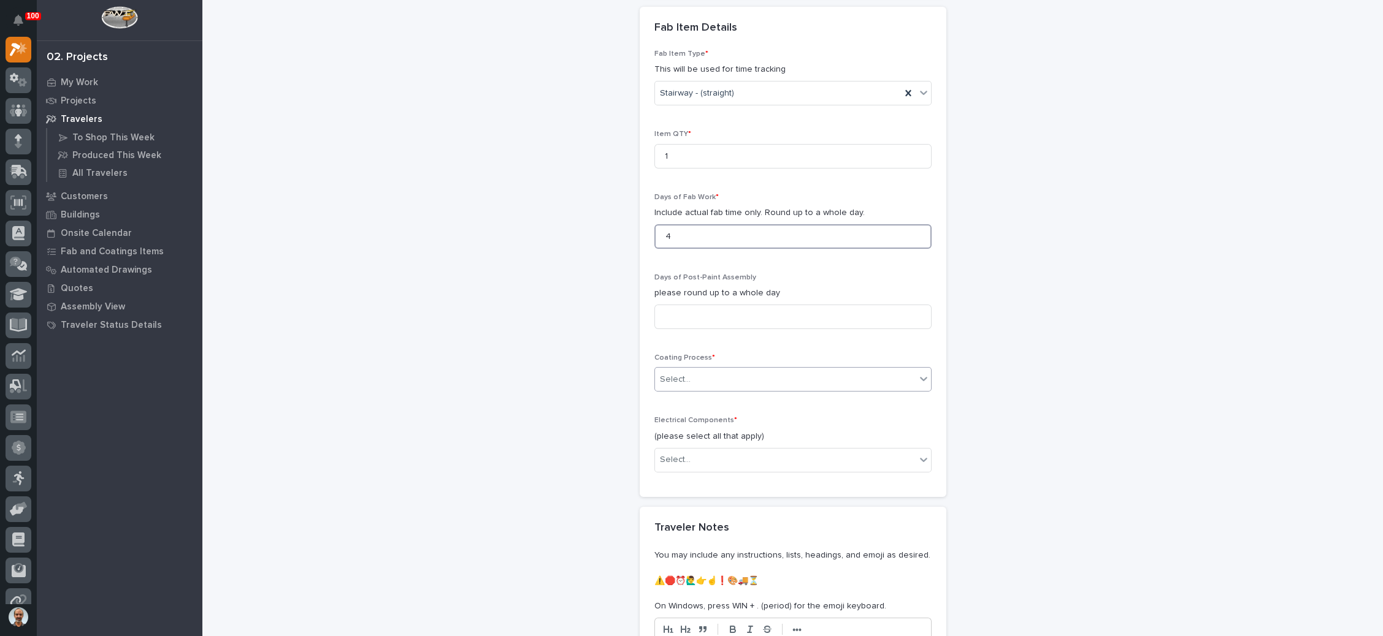
type input "4"
click at [778, 370] on div "Select..." at bounding box center [785, 380] width 261 height 20
click at [754, 378] on div "Galvanize" at bounding box center [786, 374] width 276 height 21
click at [720, 450] on div "Select..." at bounding box center [785, 460] width 261 height 20
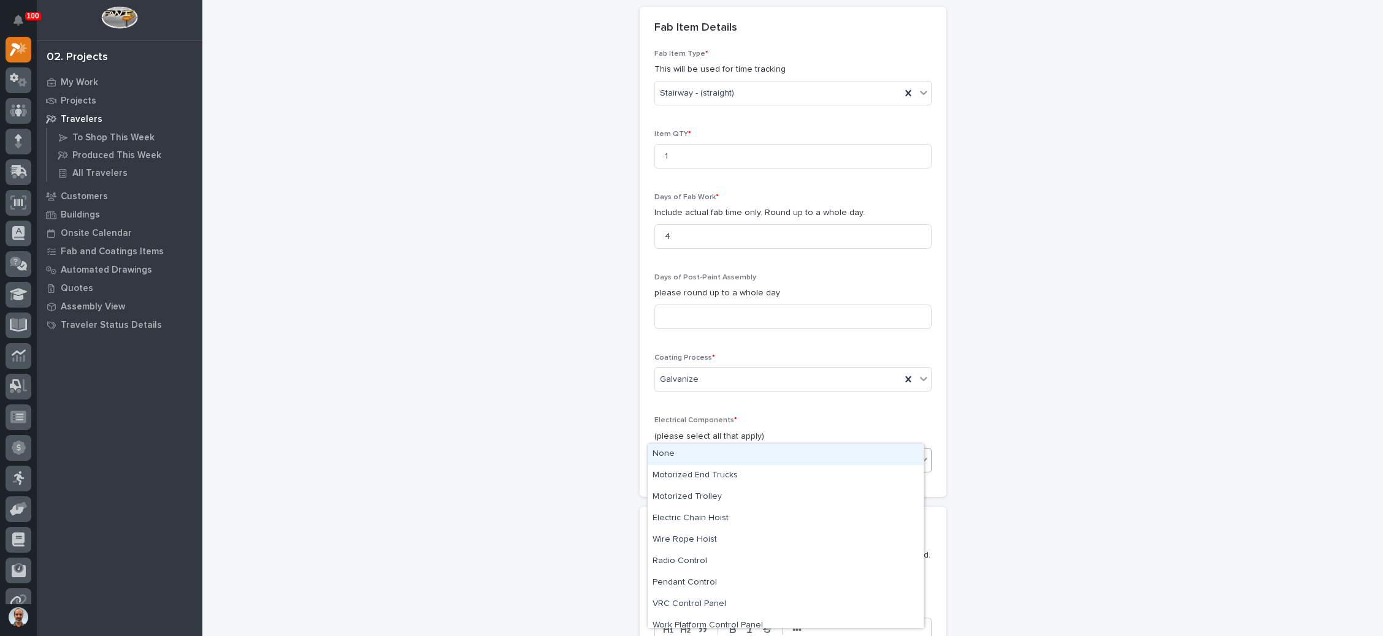
click at [716, 454] on div "None" at bounding box center [786, 454] width 276 height 21
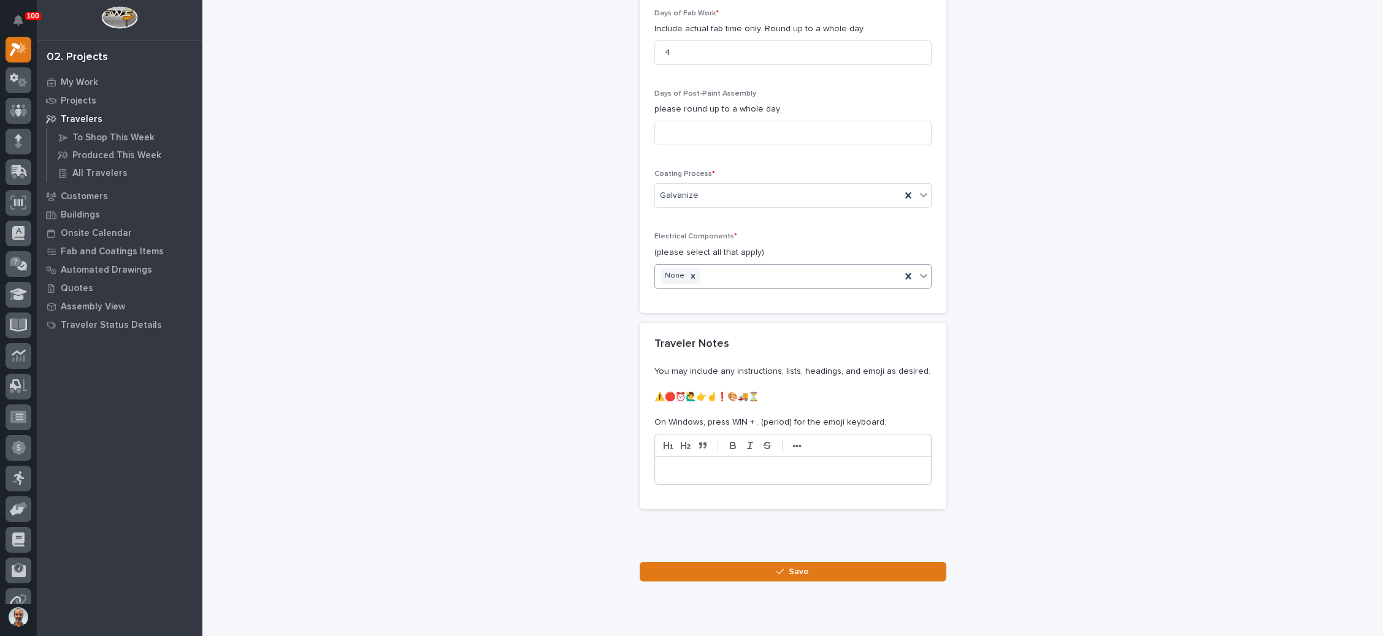
scroll to position [1394, 0]
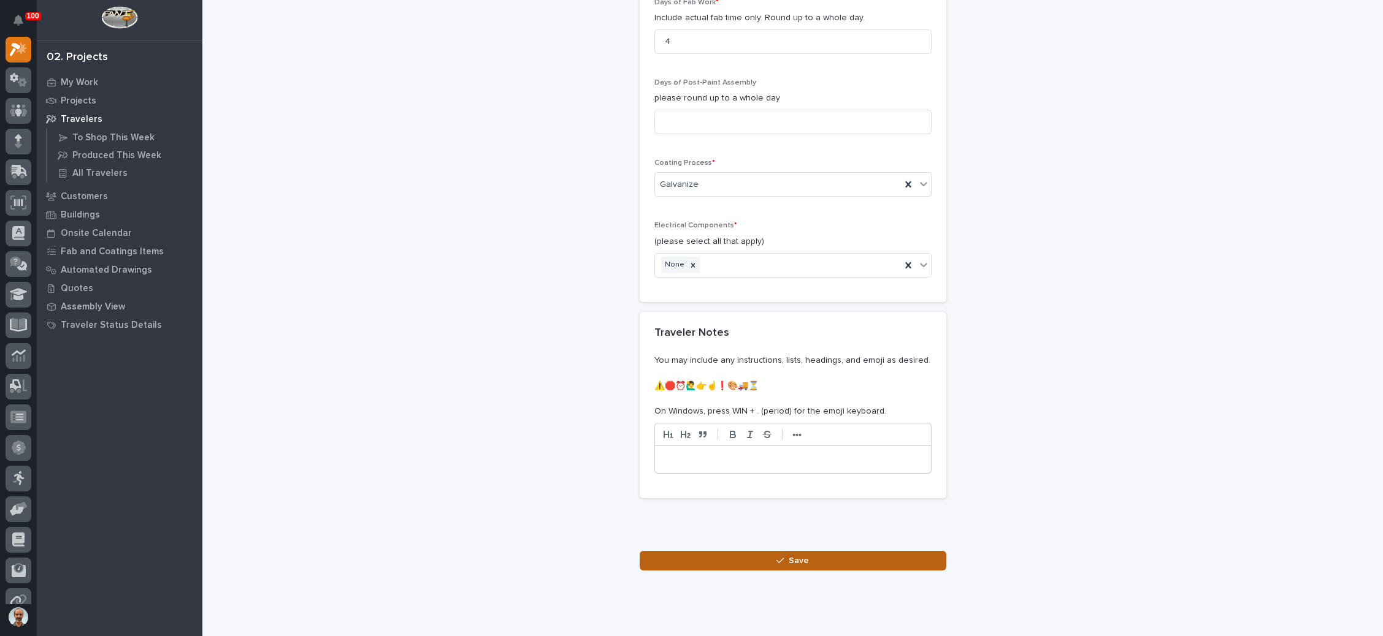
click at [789, 556] on span "Save" at bounding box center [799, 561] width 20 height 11
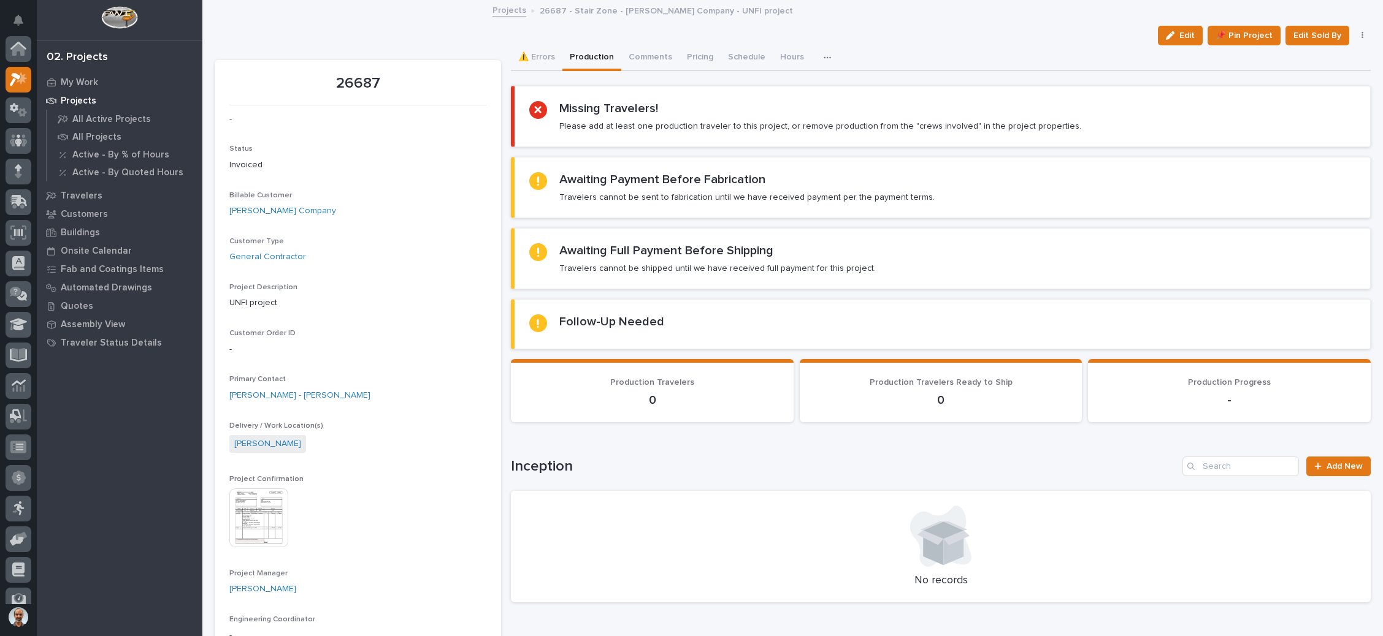
scroll to position [30, 0]
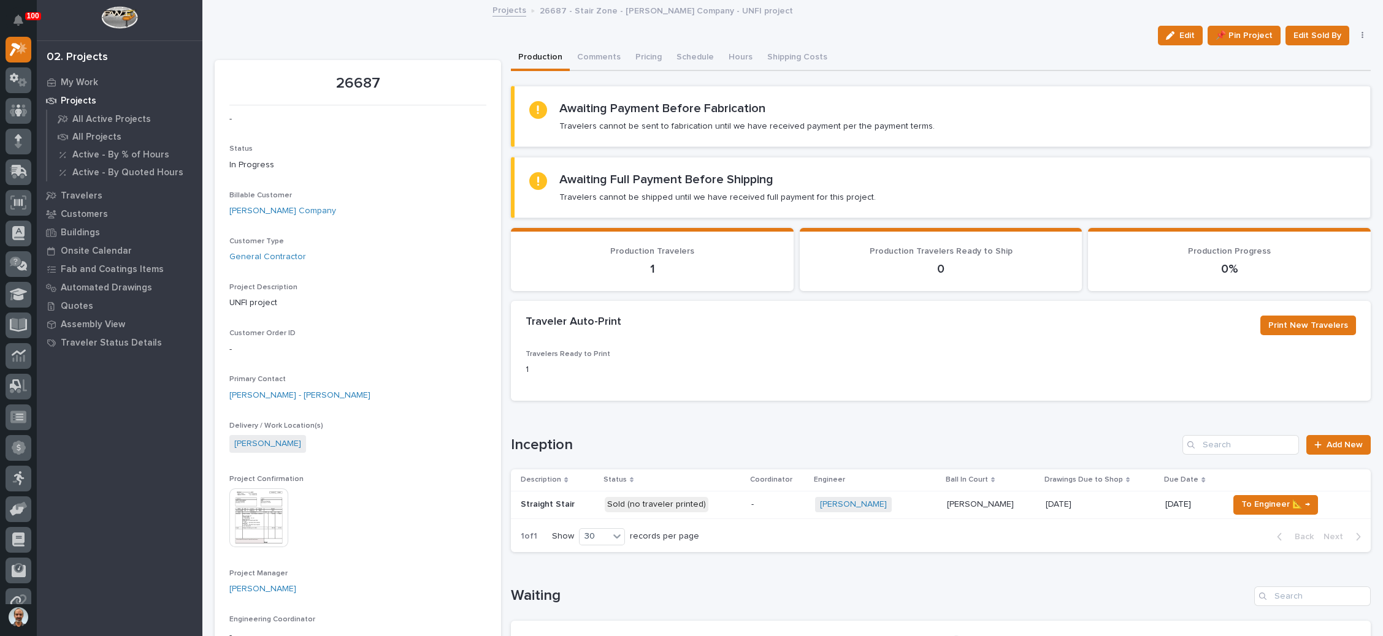
click at [764, 505] on p "-" at bounding box center [778, 505] width 55 height 10
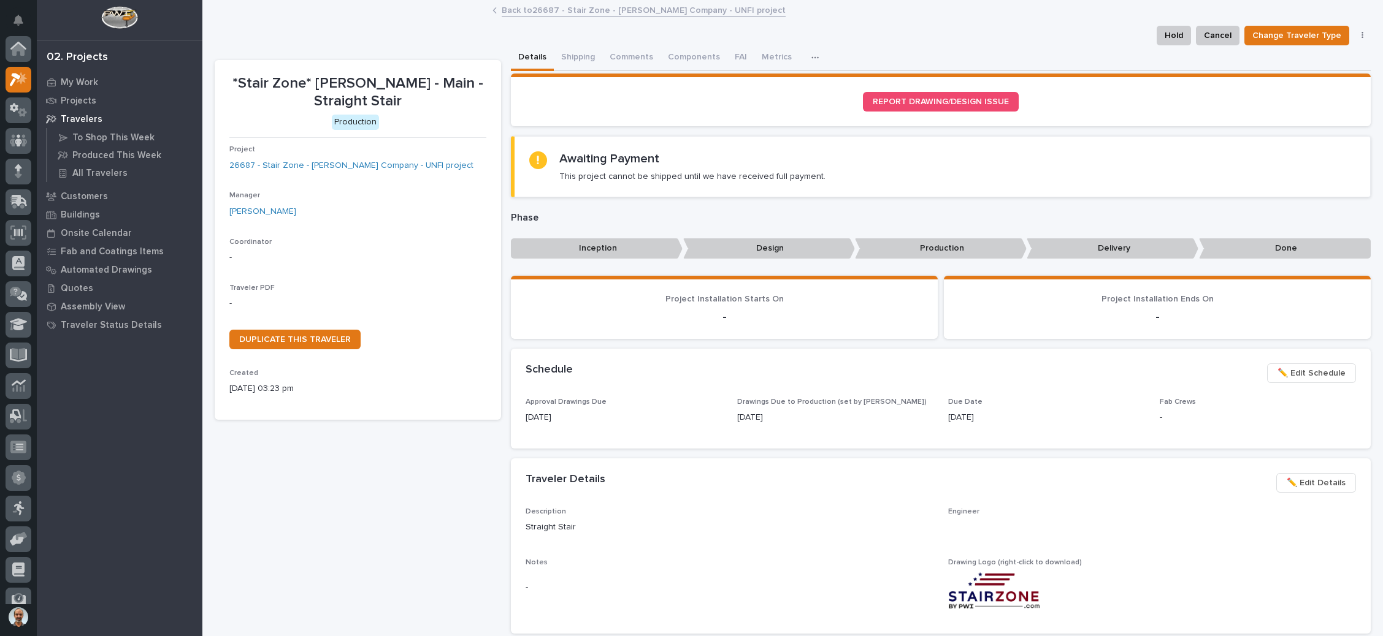
scroll to position [30, 0]
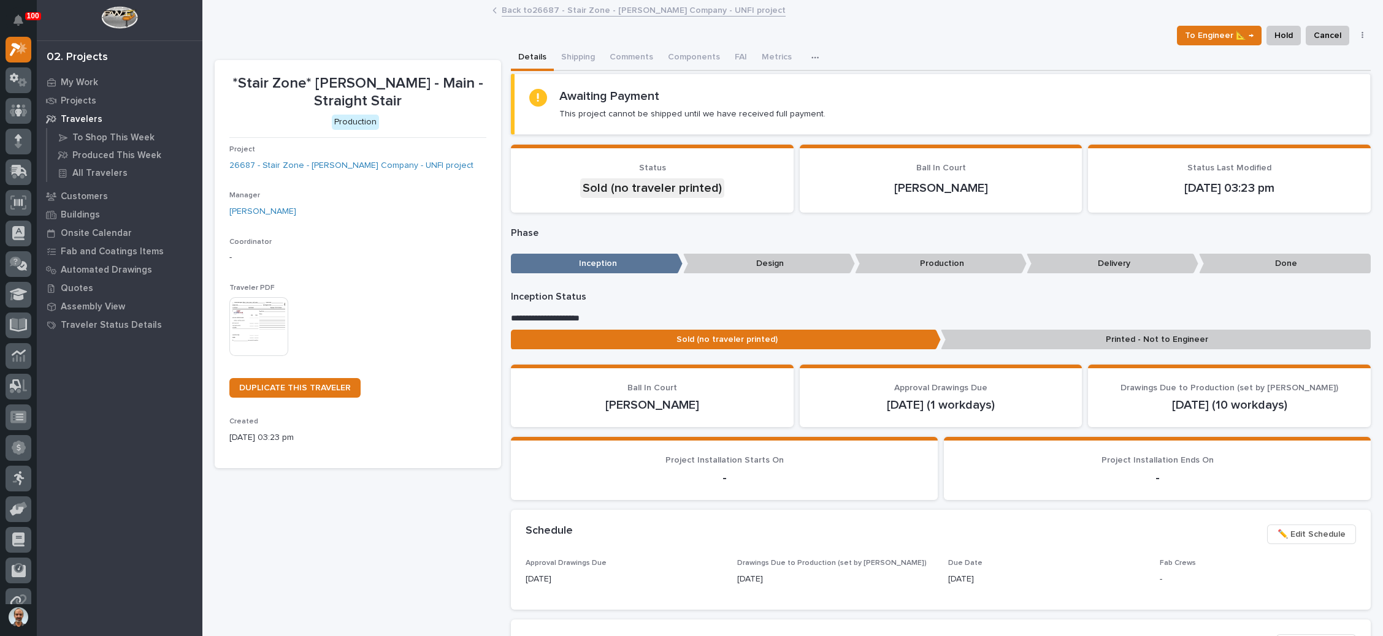
click at [1061, 479] on p "-" at bounding box center [1156, 478] width 397 height 15
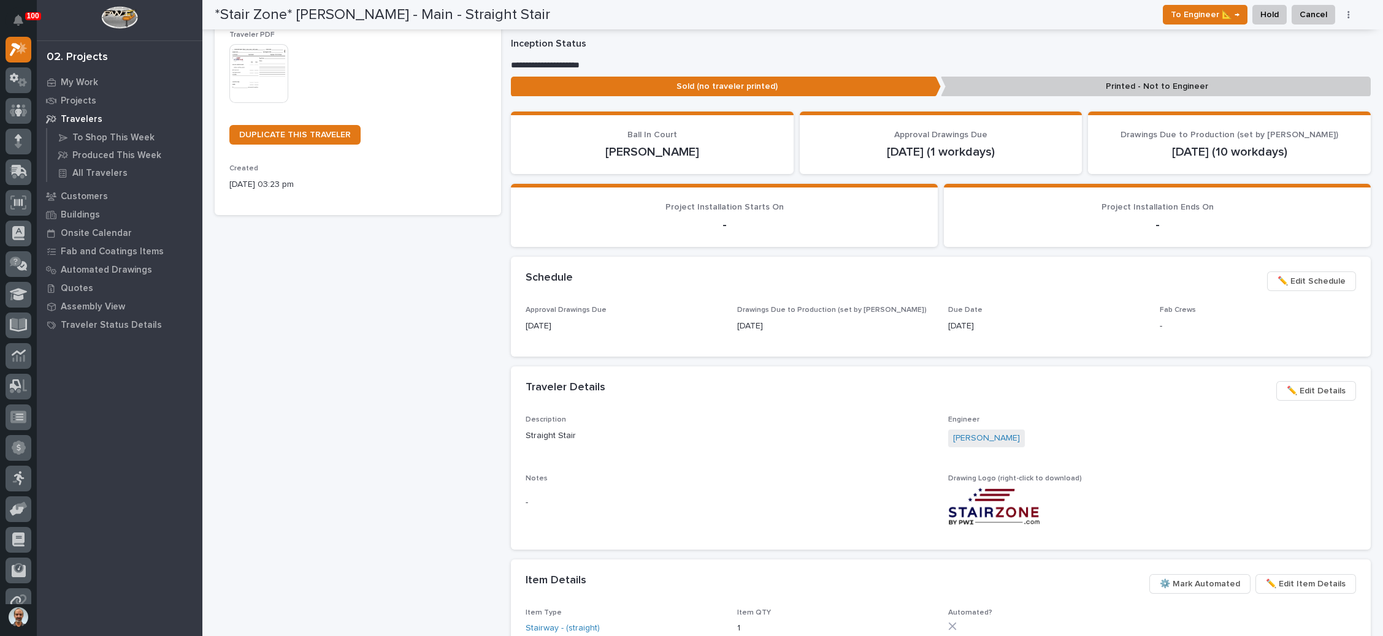
scroll to position [184, 0]
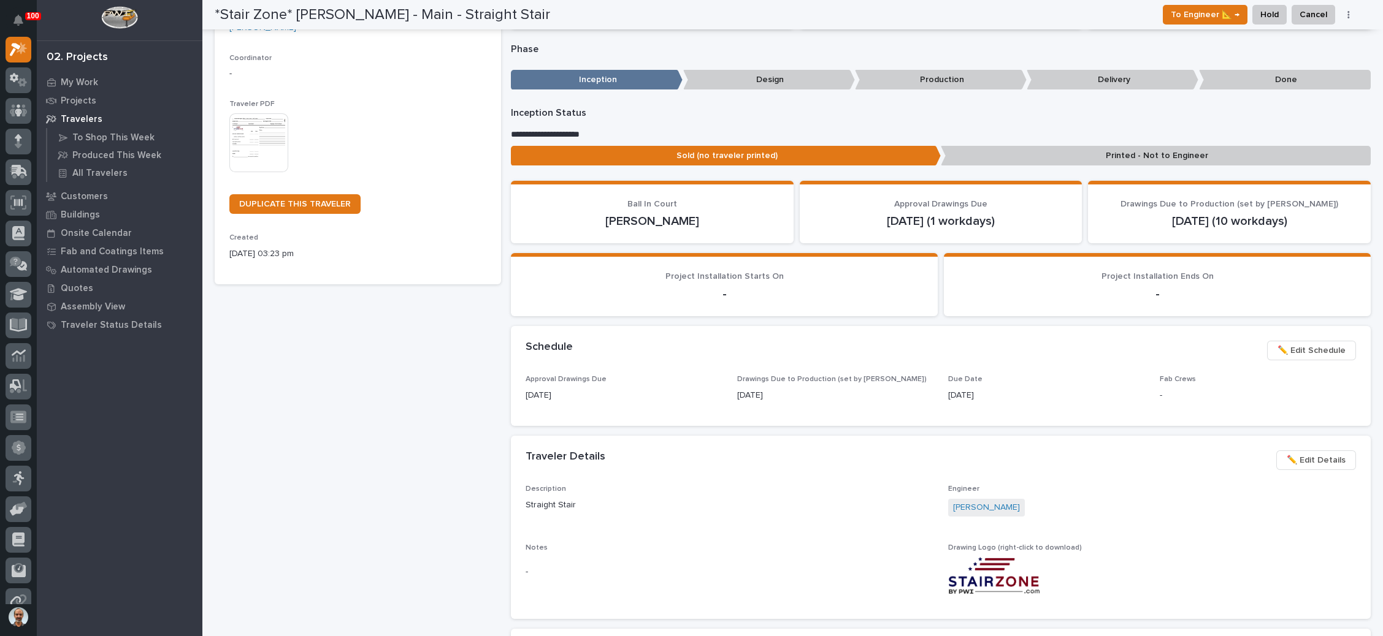
click at [261, 121] on img at bounding box center [258, 142] width 59 height 59
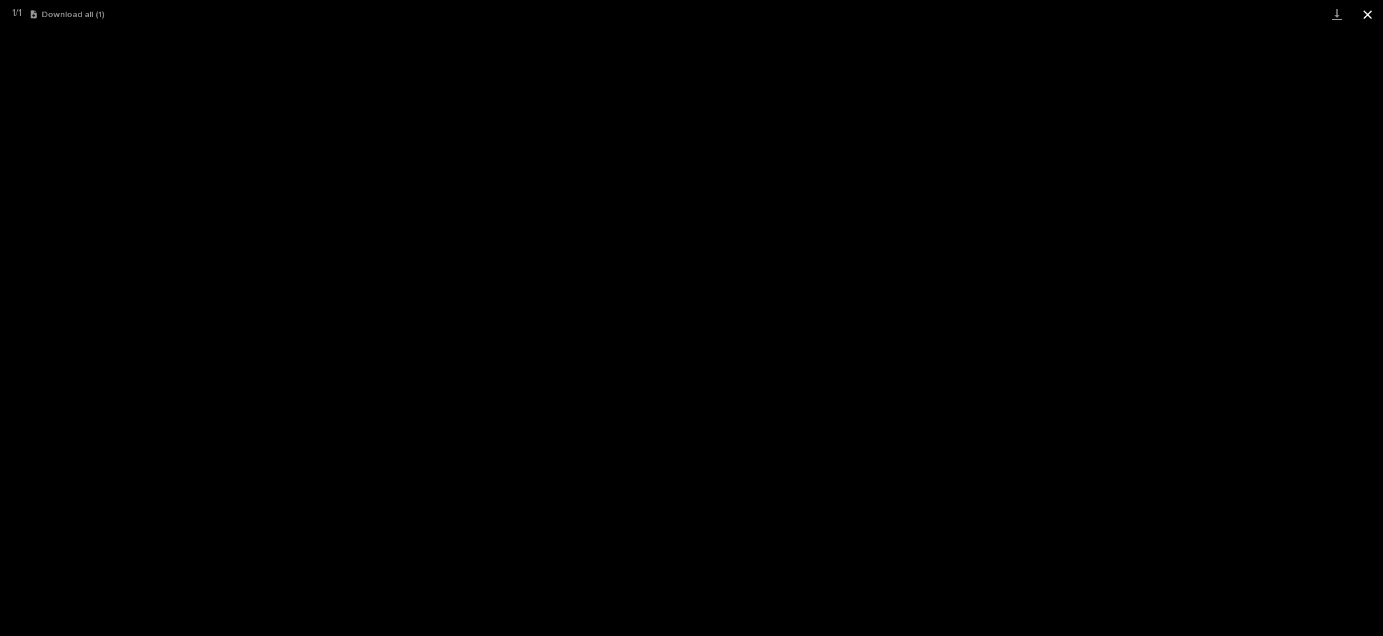
click at [1365, 9] on button "Close gallery" at bounding box center [1367, 14] width 31 height 29
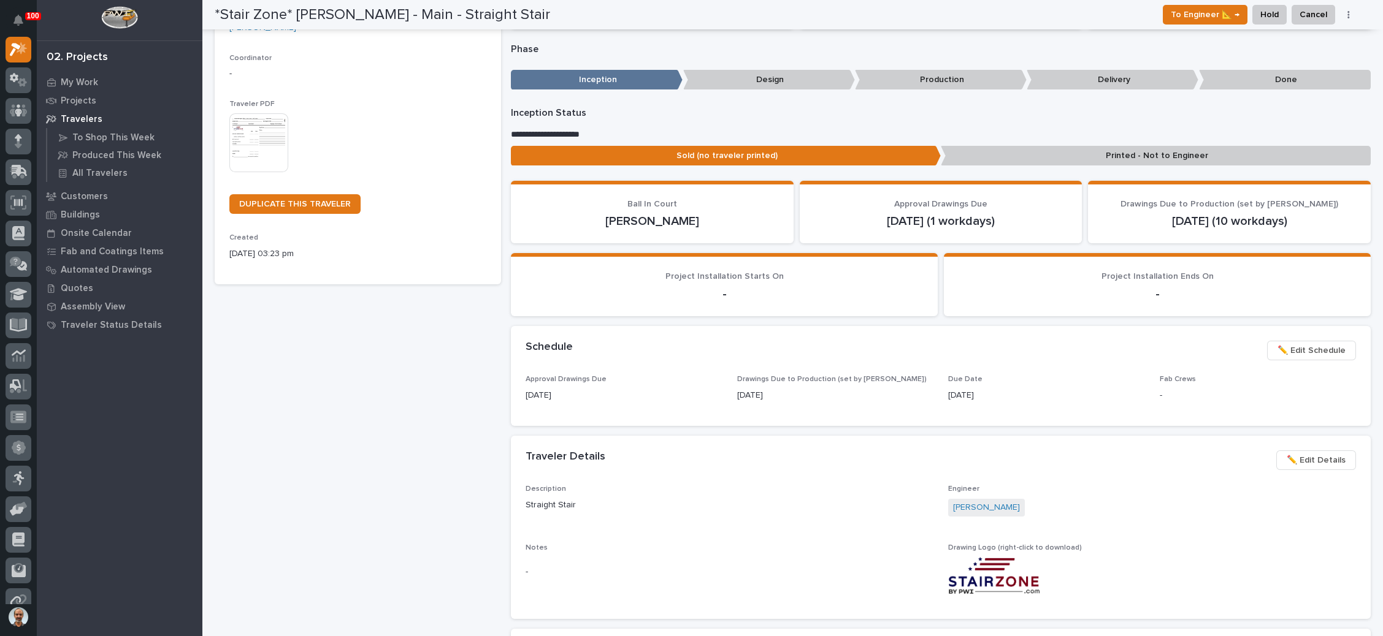
click at [1153, 150] on p "Printed - Not to Engineer" at bounding box center [1156, 156] width 430 height 20
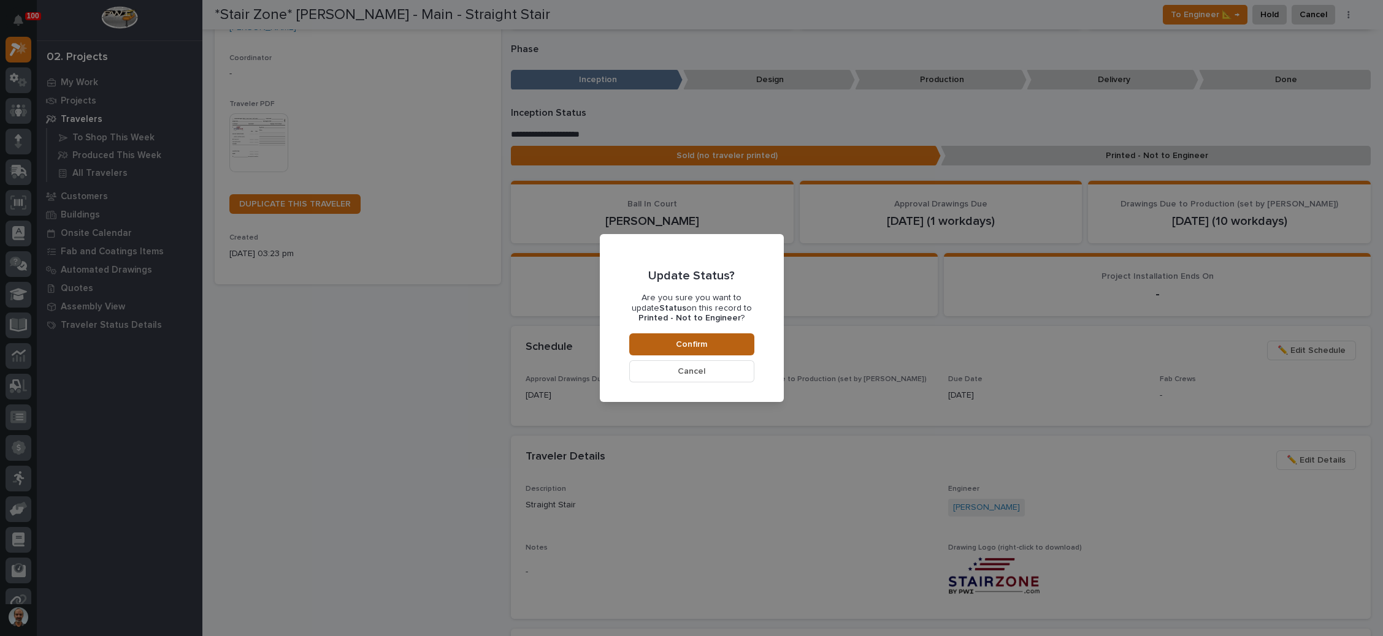
click at [719, 342] on button "Confirm" at bounding box center [691, 345] width 125 height 22
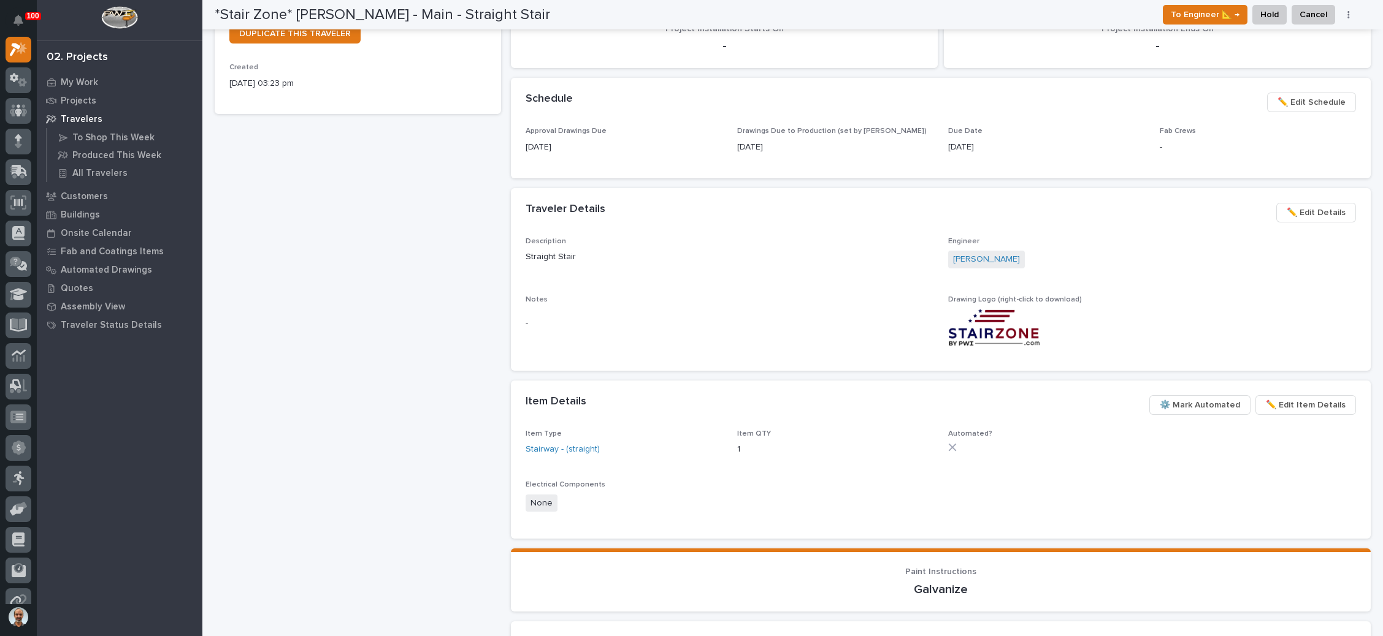
scroll to position [368, 0]
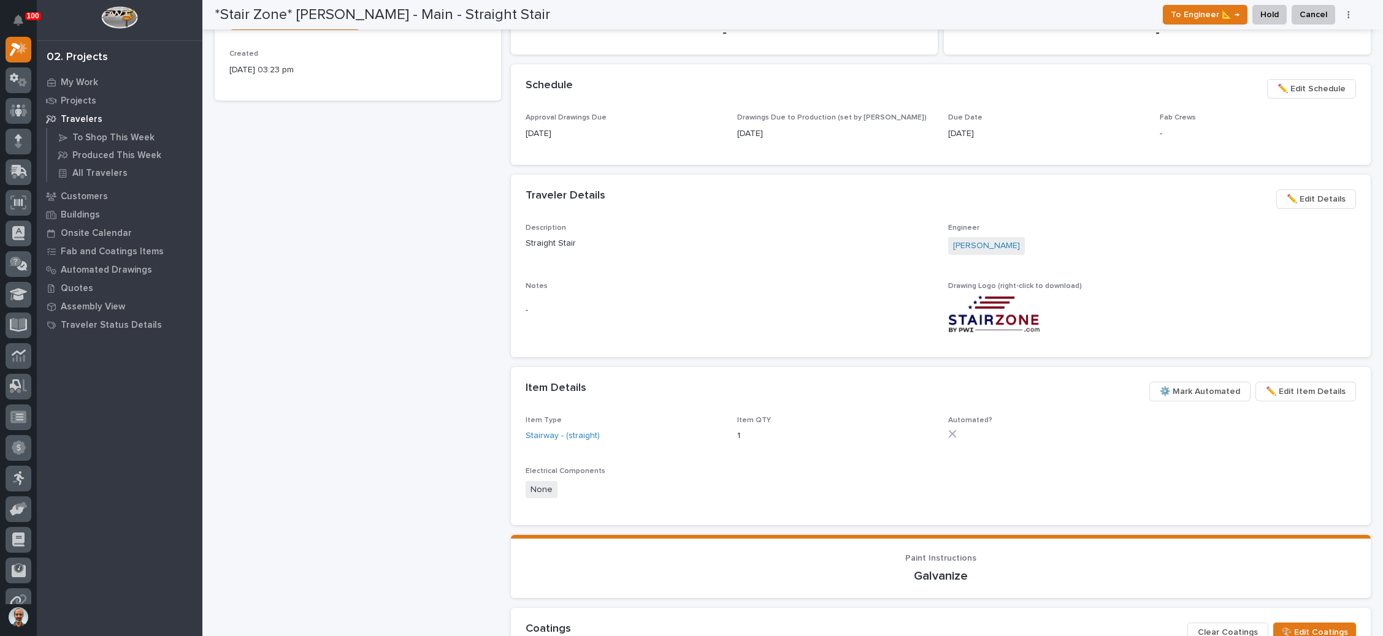
click at [1206, 390] on span "⚙️ Mark Automated" at bounding box center [1200, 391] width 80 height 15
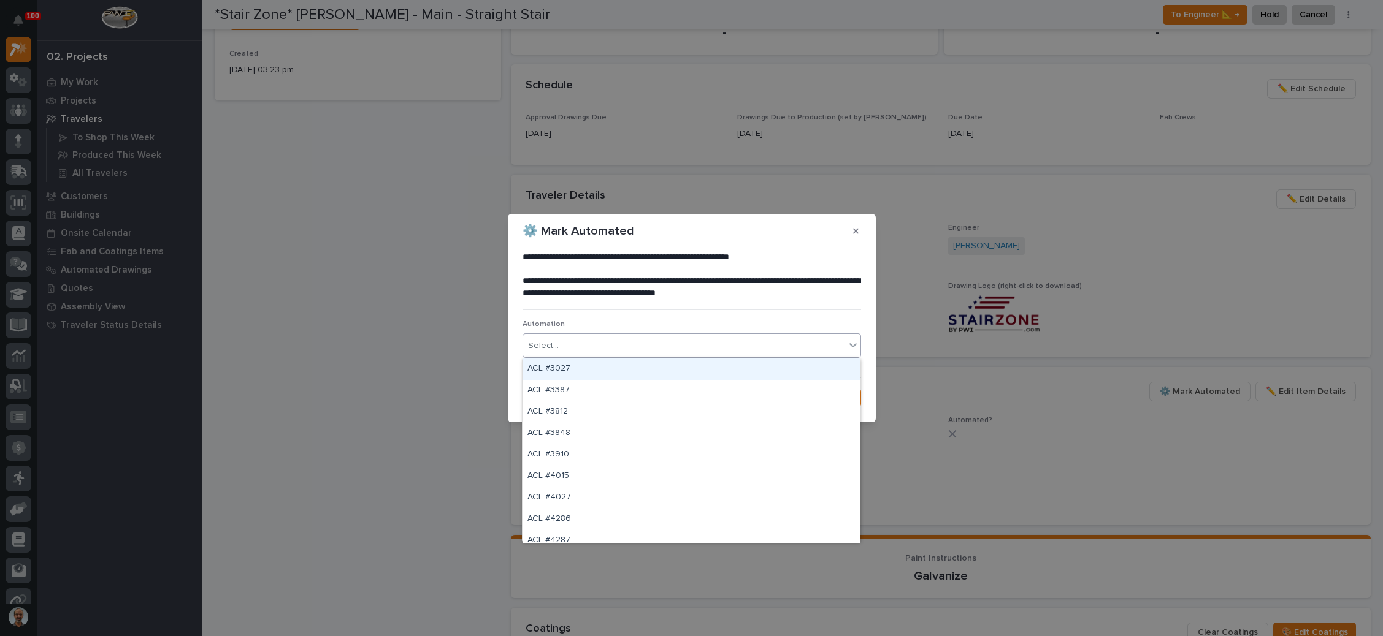
click at [804, 341] on div "Select..." at bounding box center [684, 346] width 322 height 20
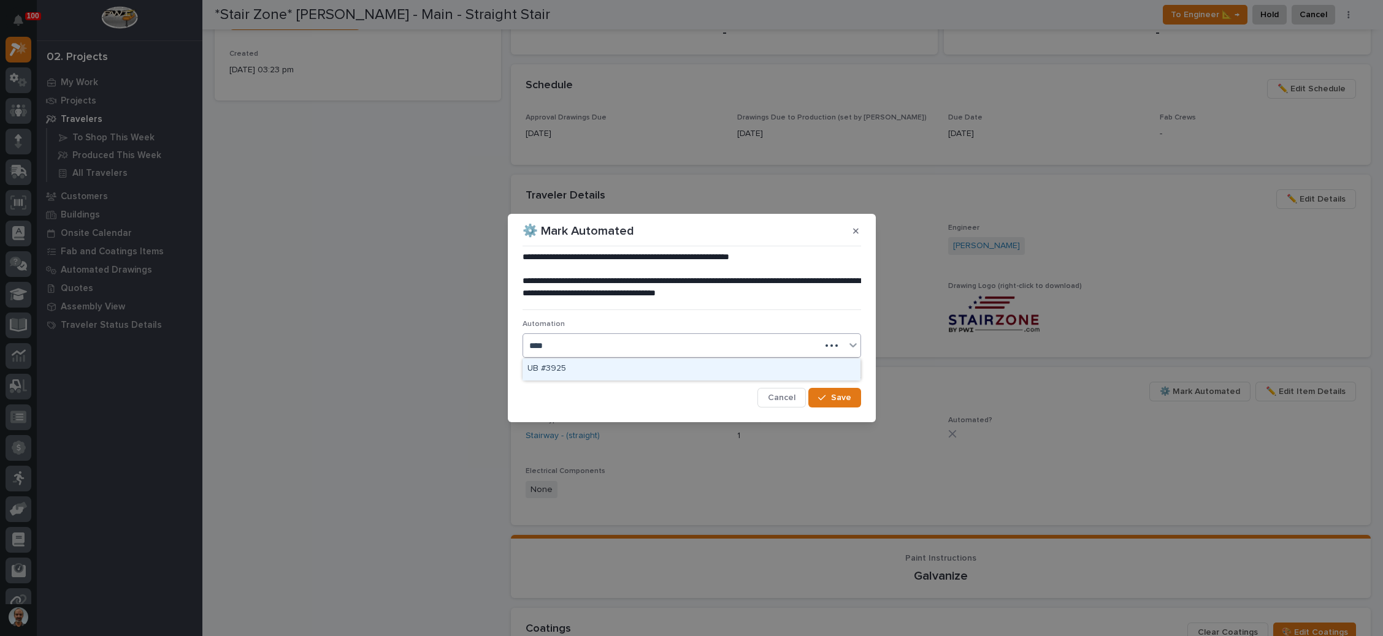
type input "*****"
click at [675, 370] on div "ST #39255" at bounding box center [690, 369] width 337 height 21
click at [825, 394] on icon "button" at bounding box center [821, 398] width 7 height 9
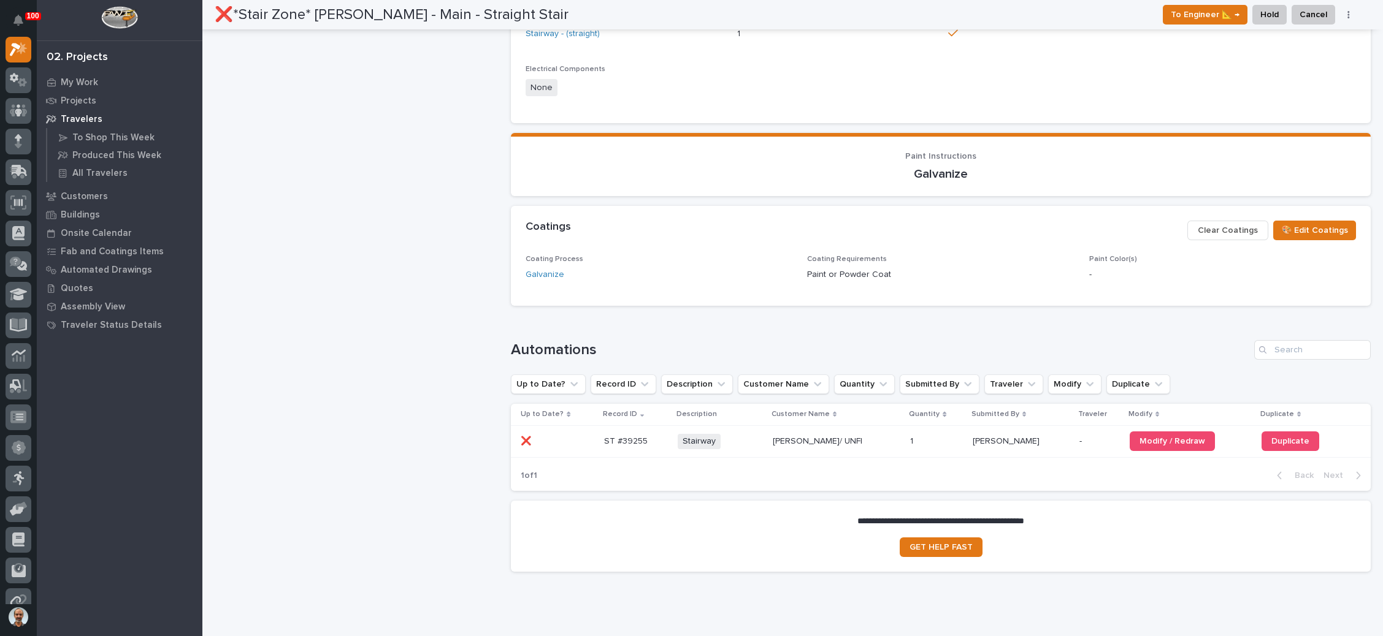
scroll to position [863, 0]
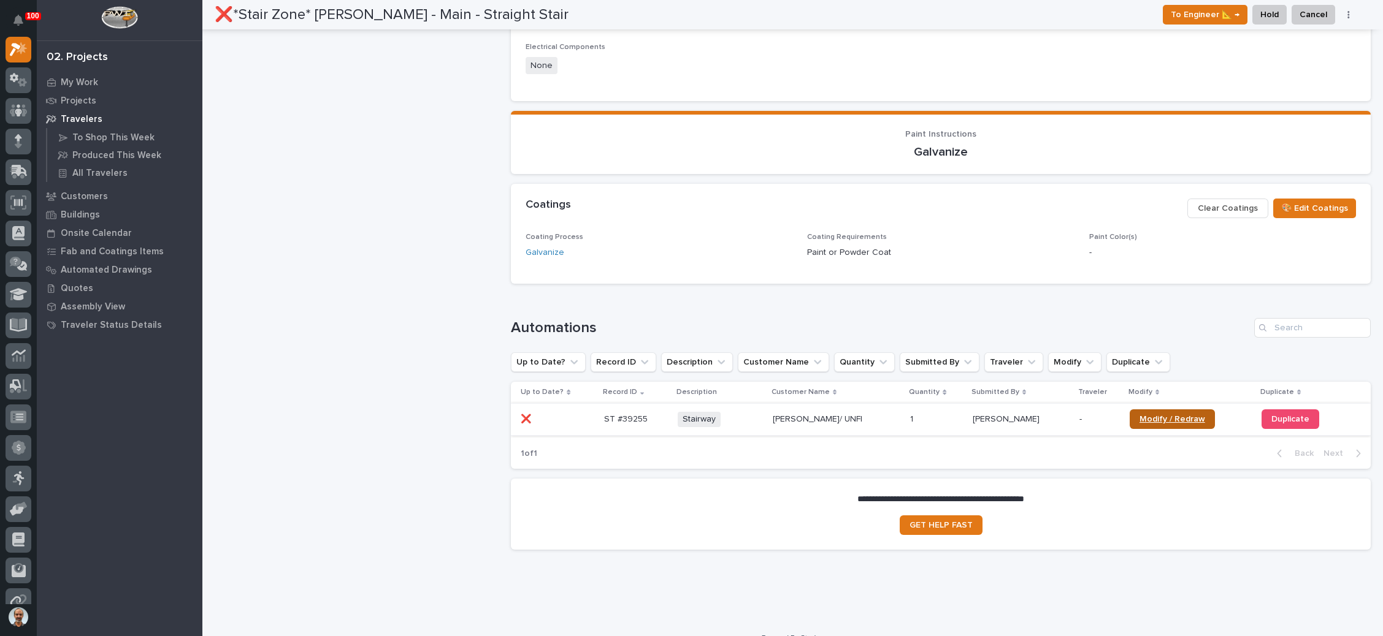
click at [1143, 419] on span "Modify / Redraw" at bounding box center [1172, 419] width 66 height 9
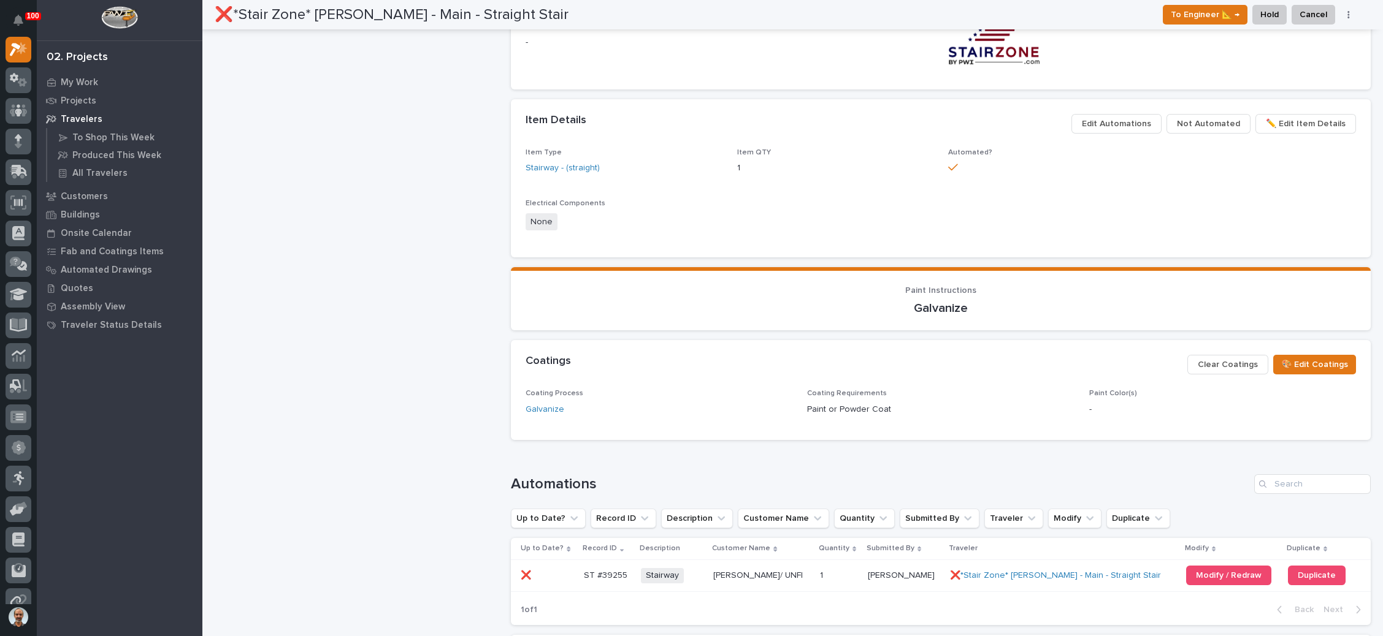
scroll to position [625, 0]
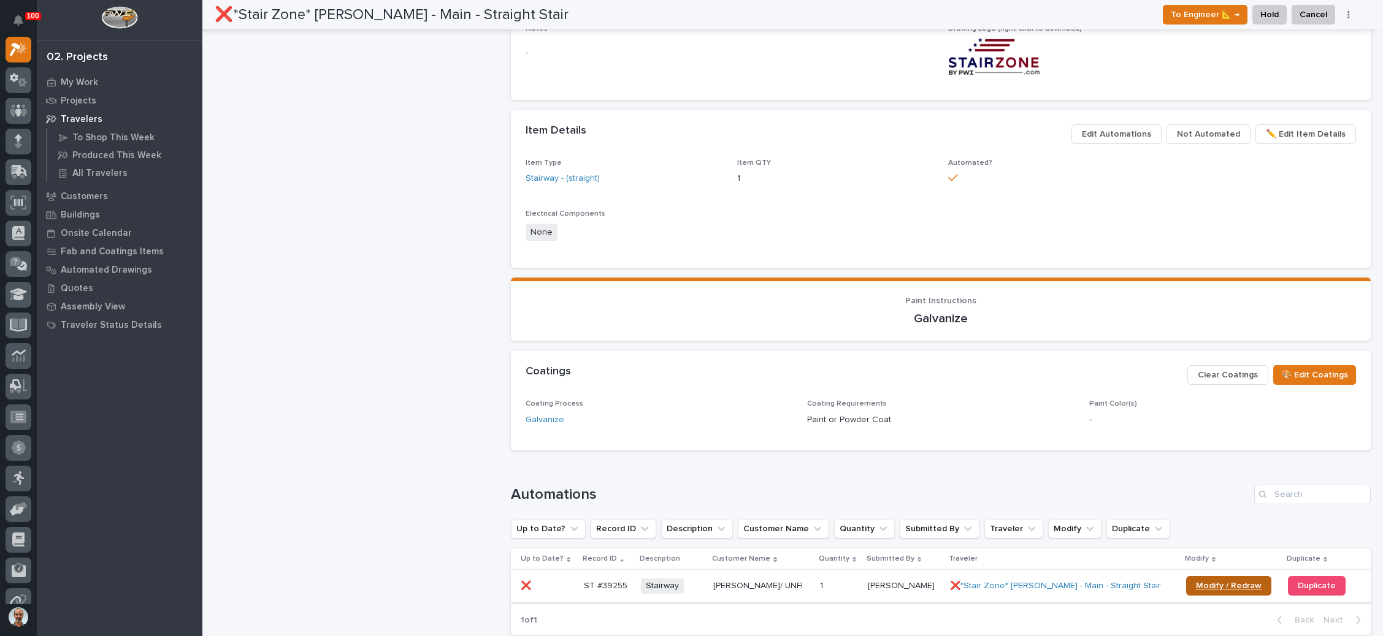
click at [1220, 579] on link "Modify / Redraw" at bounding box center [1228, 586] width 85 height 20
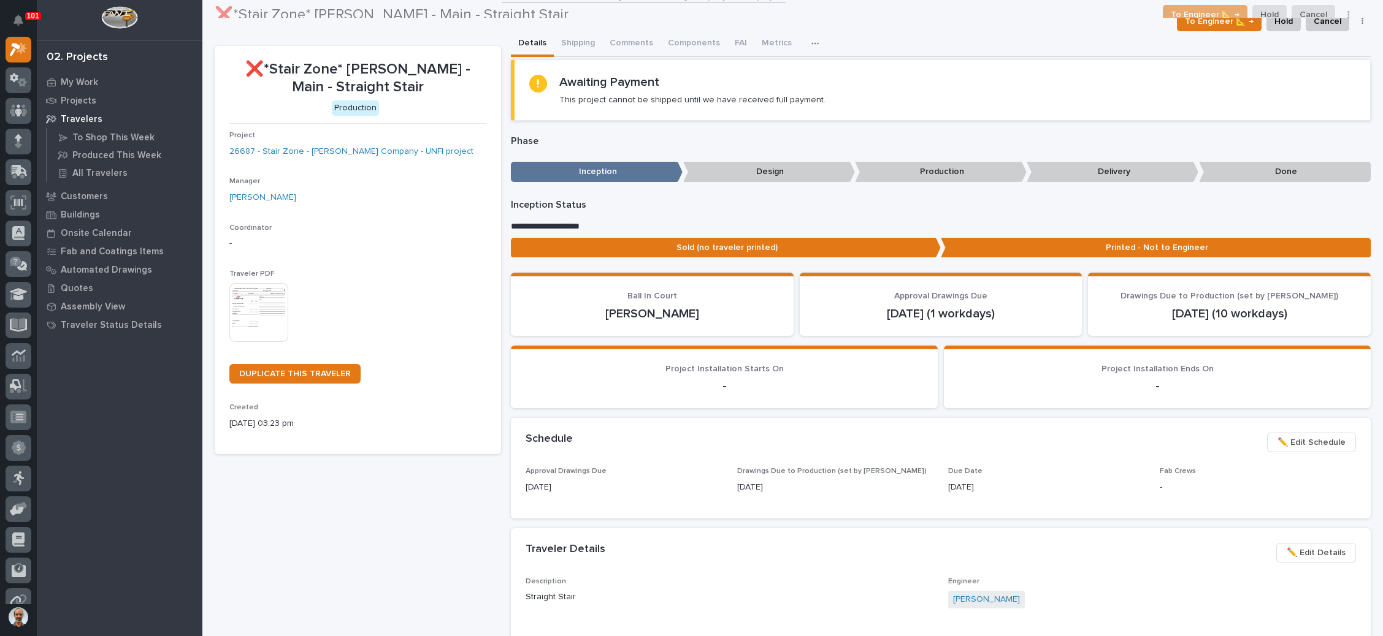
scroll to position [0, 0]
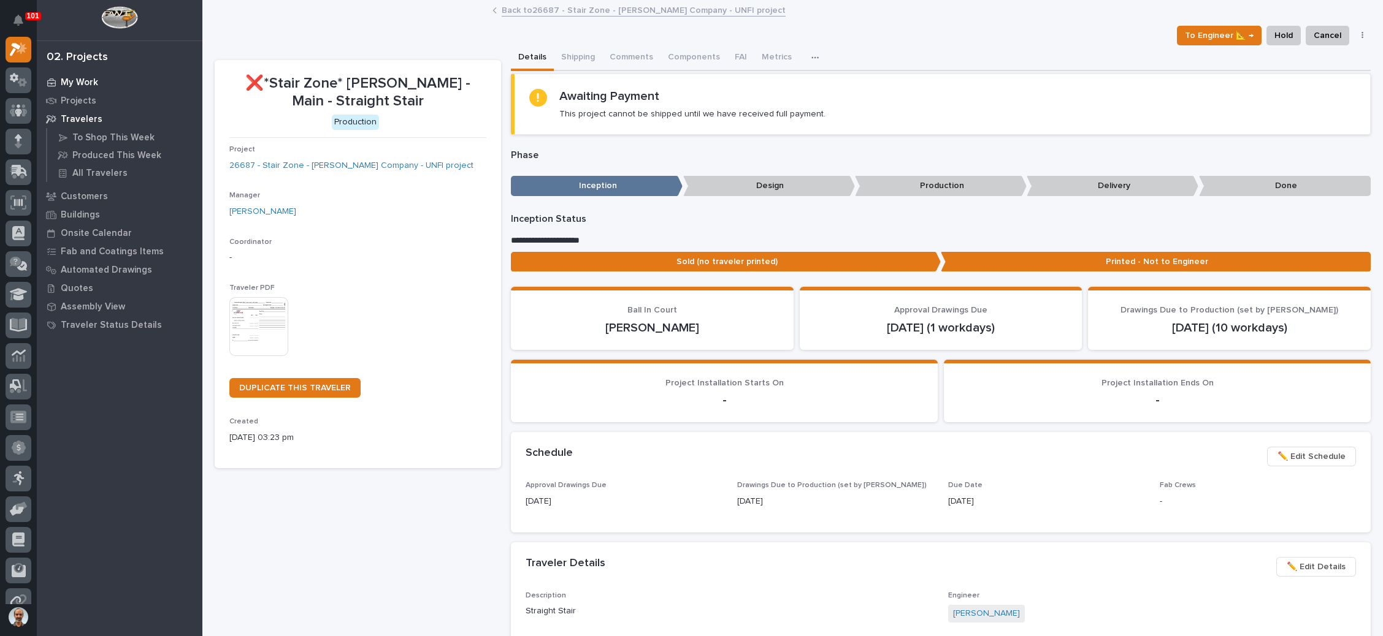
click at [105, 82] on div "My Work" at bounding box center [119, 82] width 159 height 17
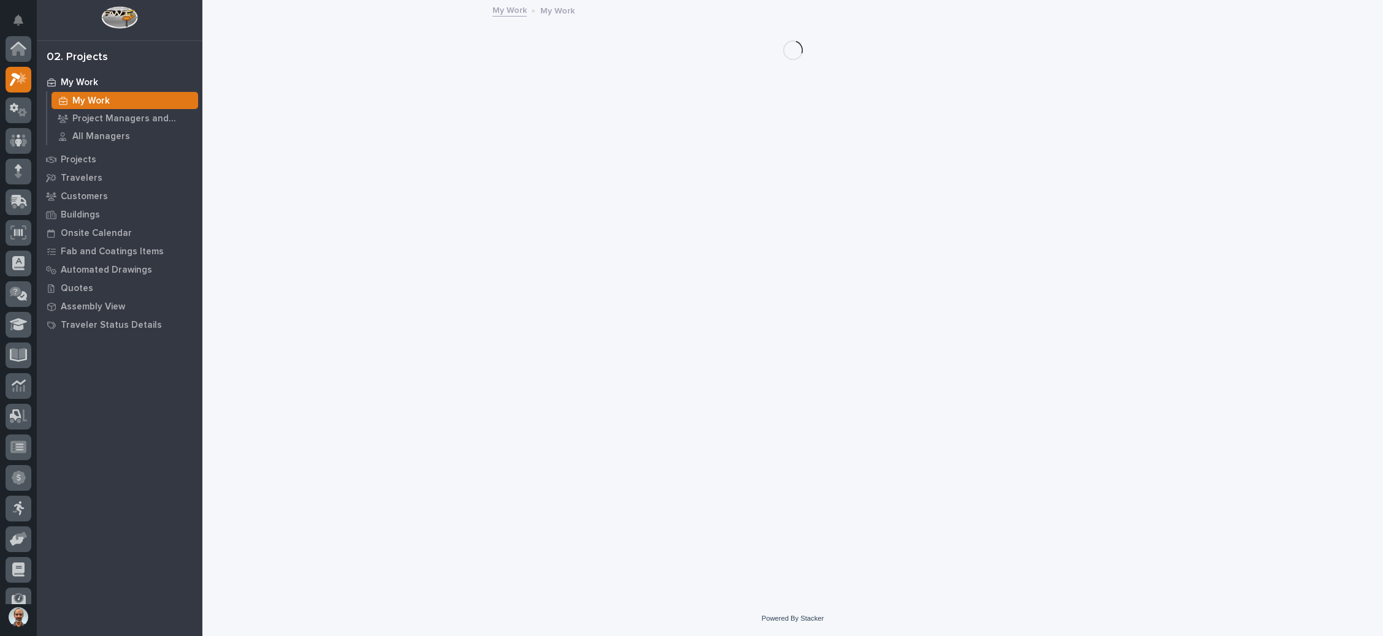
scroll to position [30, 0]
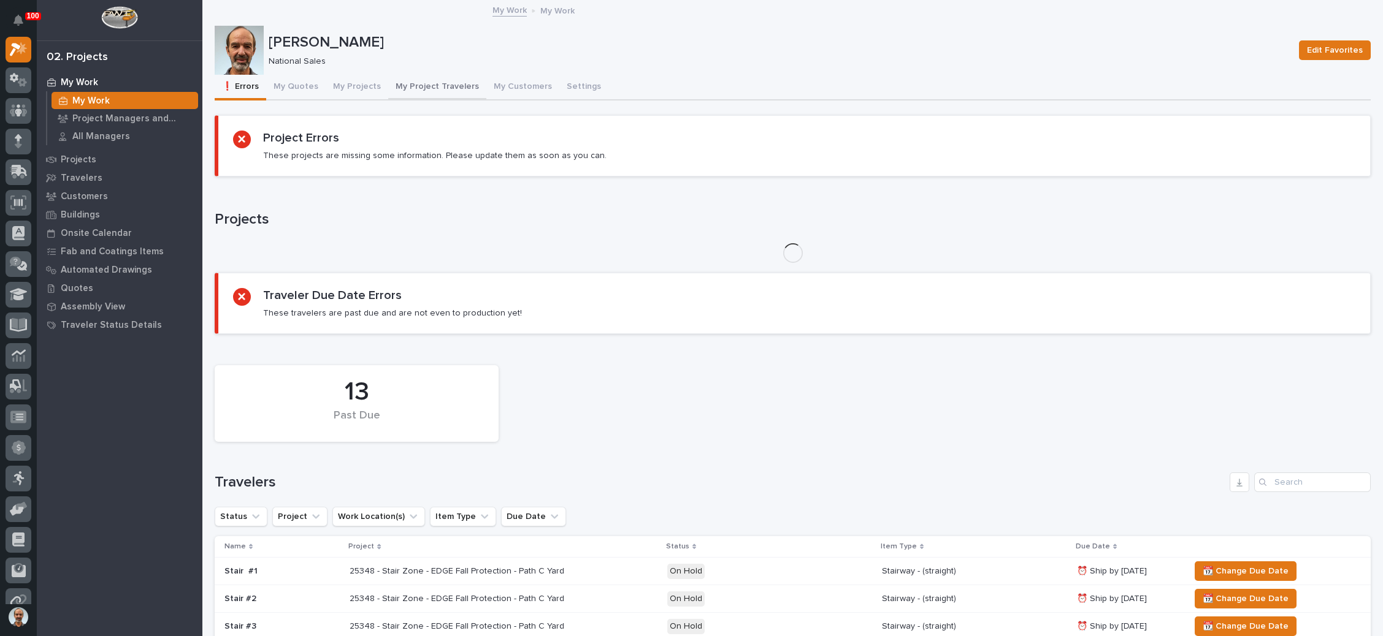
click at [452, 86] on button "My Project Travelers" at bounding box center [437, 88] width 98 height 26
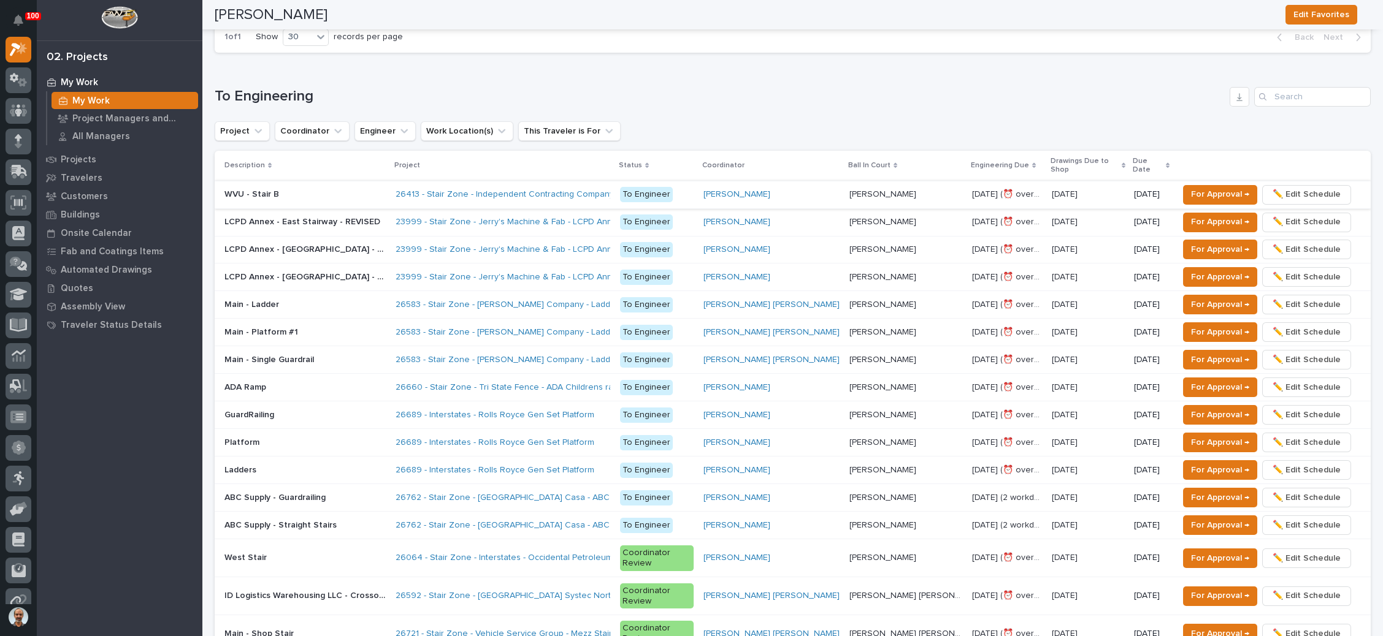
scroll to position [828, 0]
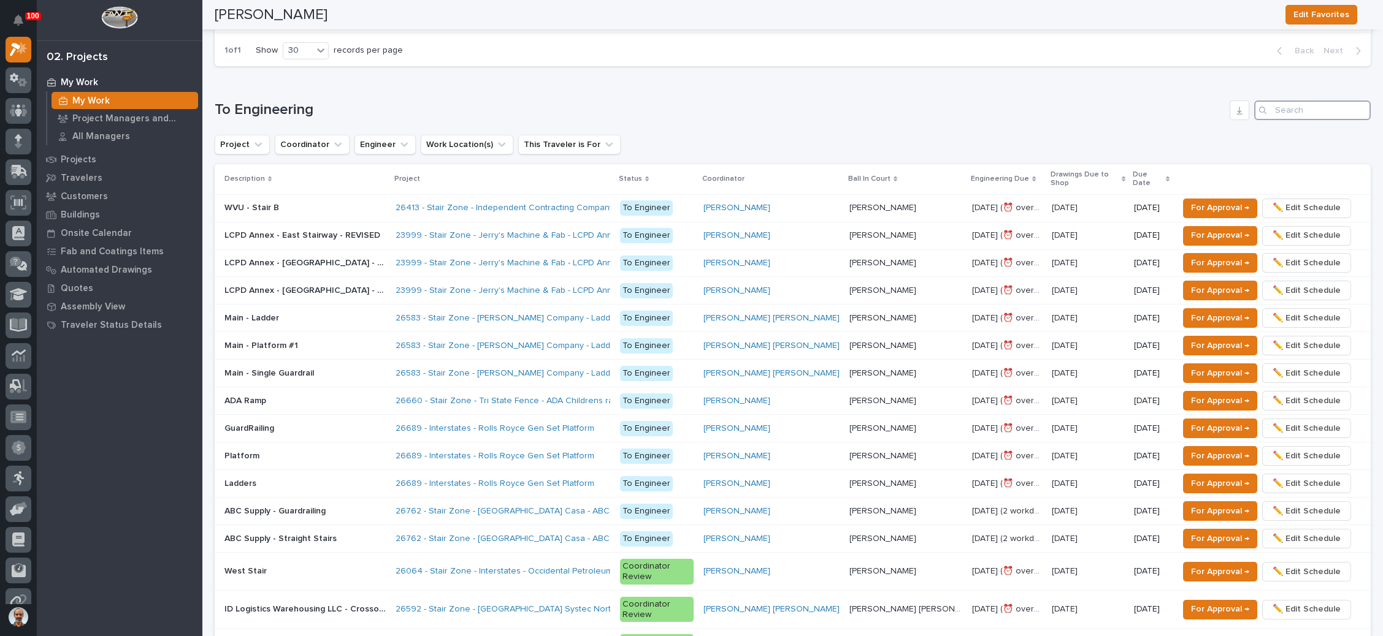
click at [1278, 102] on input "Search" at bounding box center [1312, 111] width 117 height 20
click at [386, 203] on p at bounding box center [304, 208] width 161 height 10
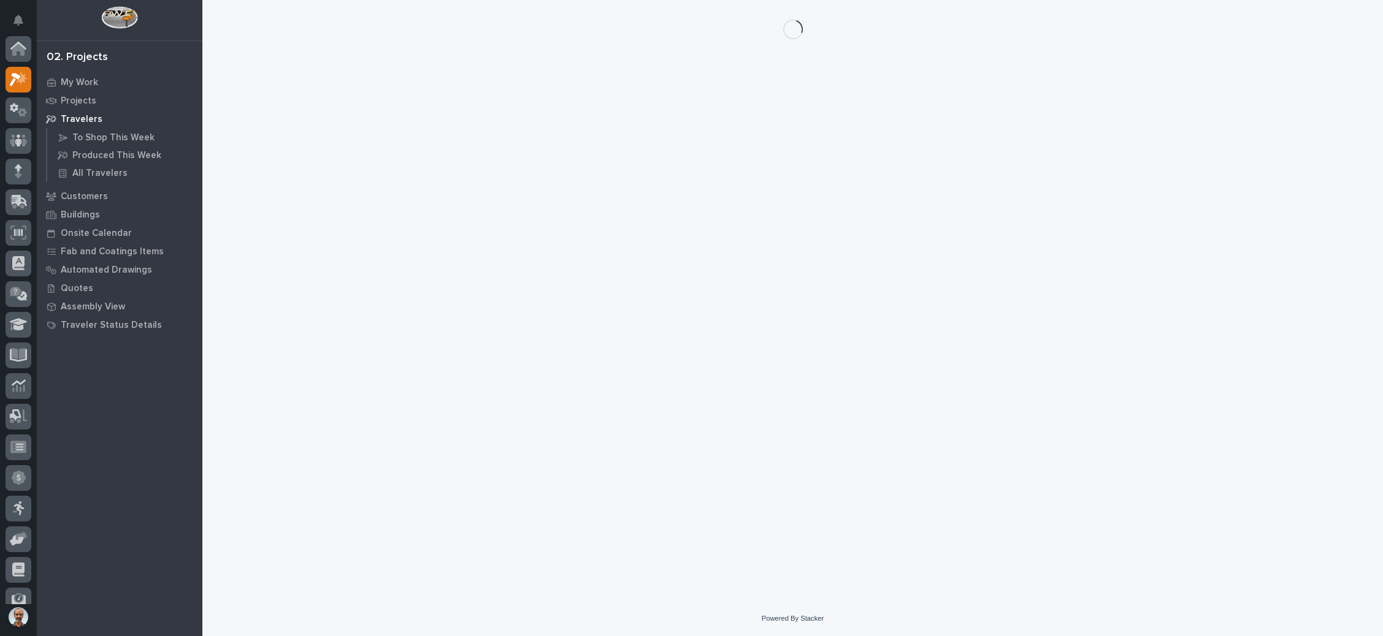
scroll to position [30, 0]
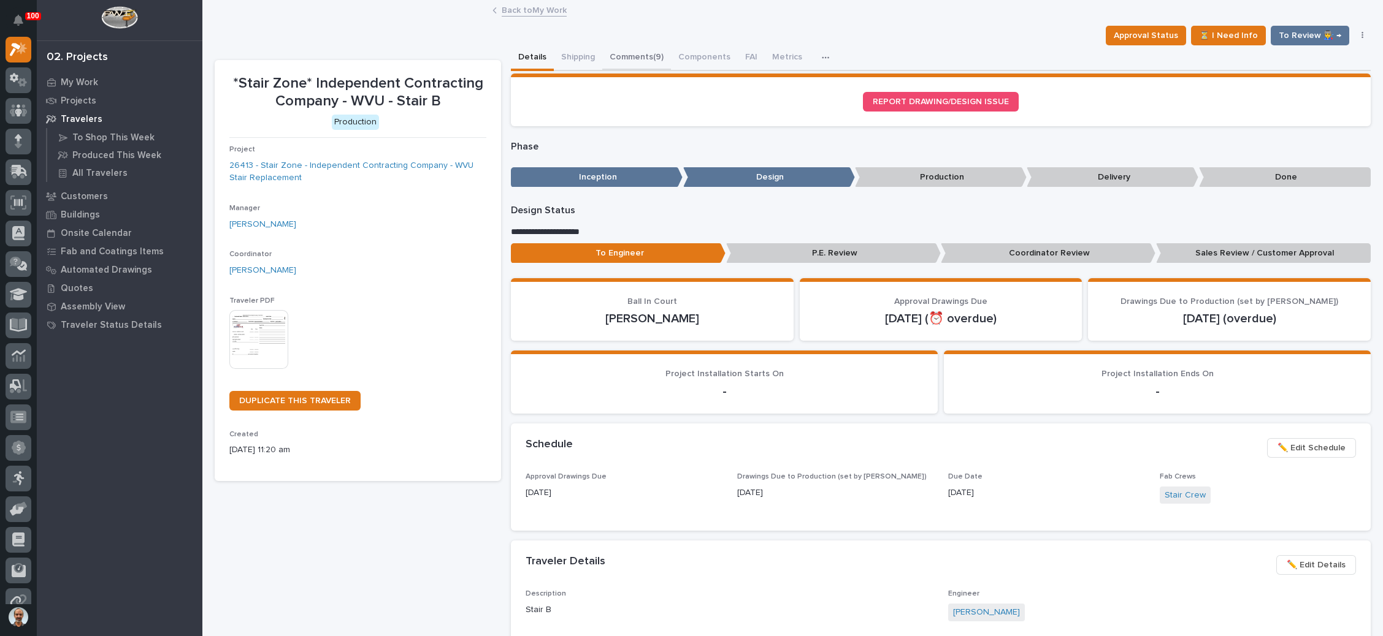
click at [646, 51] on button "Comments (9)" at bounding box center [636, 58] width 69 height 26
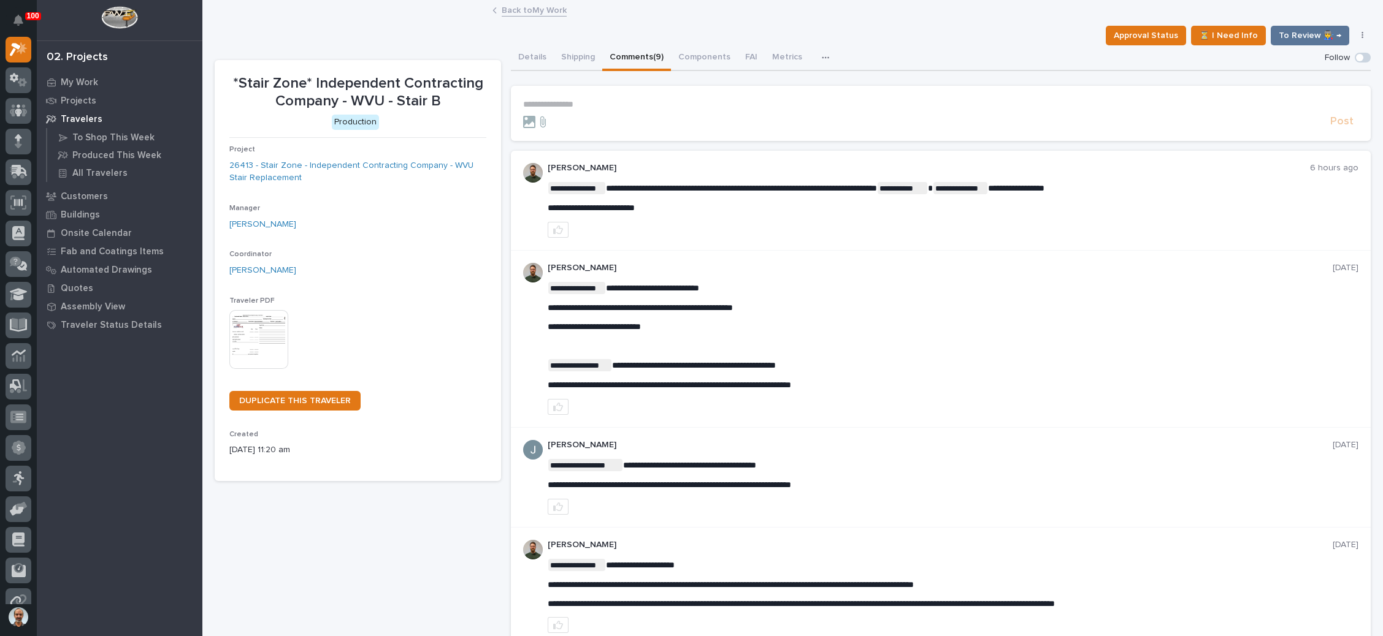
drag, startPoint x: 521, startPoint y: 25, endPoint x: 521, endPoint y: 32, distance: 6.7
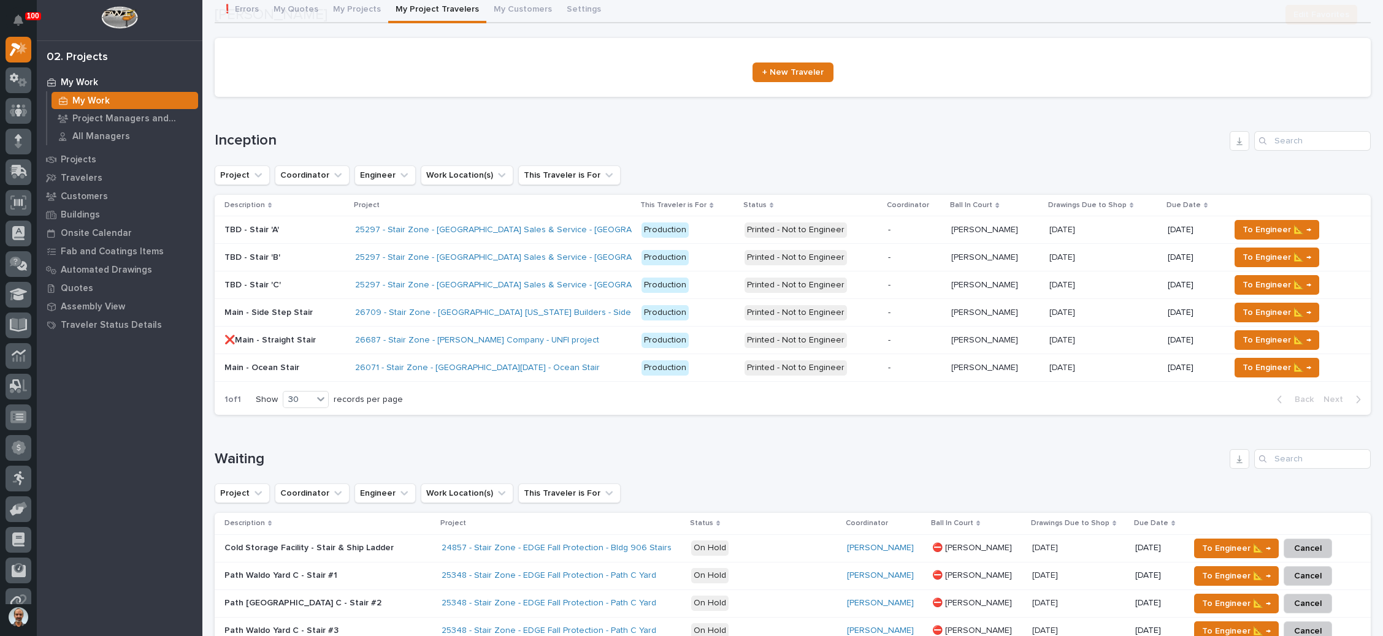
scroll to position [92, 0]
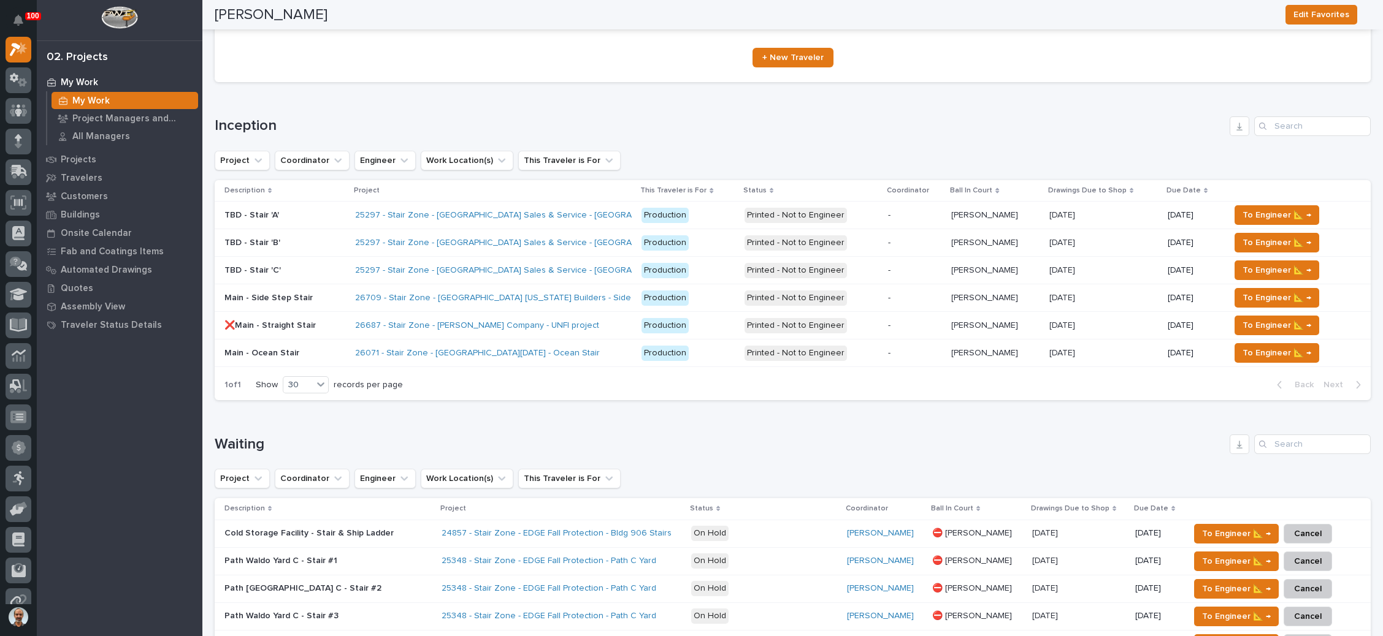
click at [612, 323] on div "26687 - Stair Zone - [PERSON_NAME] Company - UNFI project" at bounding box center [493, 326] width 277 height 20
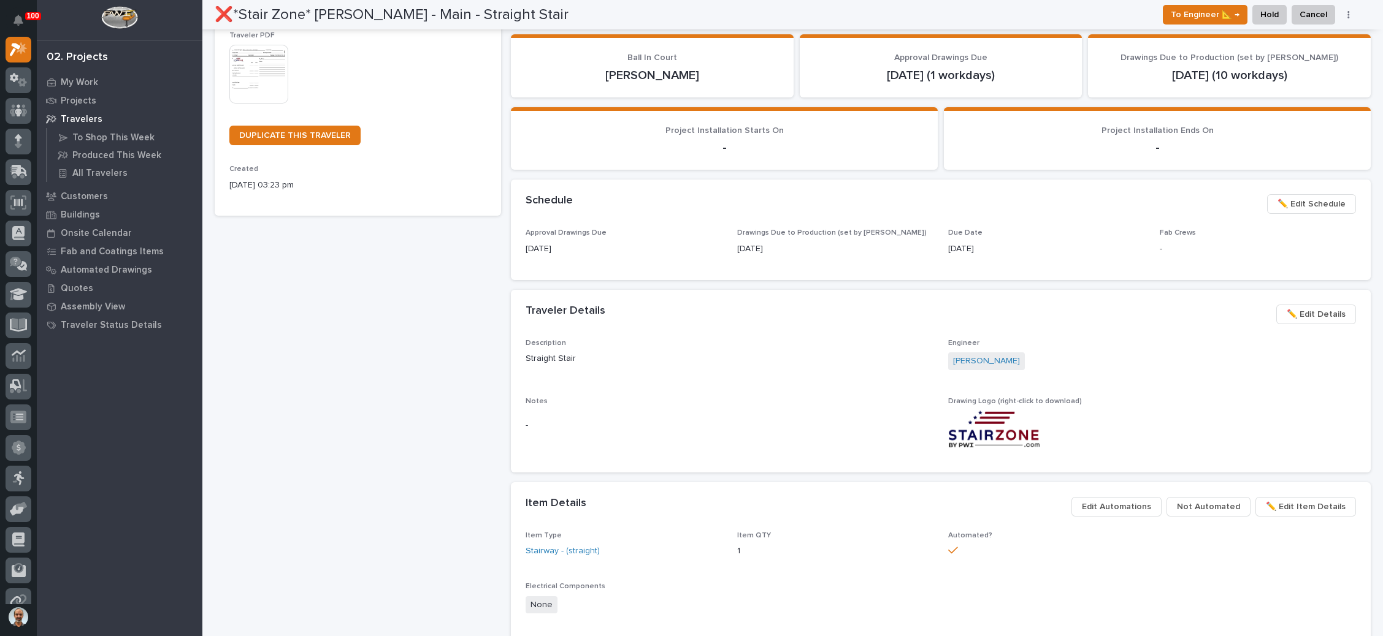
scroll to position [184, 0]
